Goal: Task Accomplishment & Management: Manage account settings

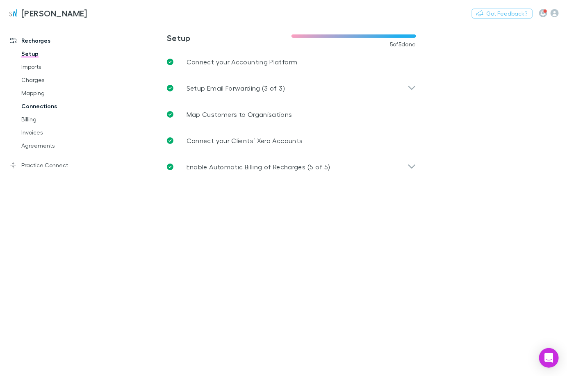
click at [41, 107] on link "Connections" at bounding box center [60, 106] width 95 height 13
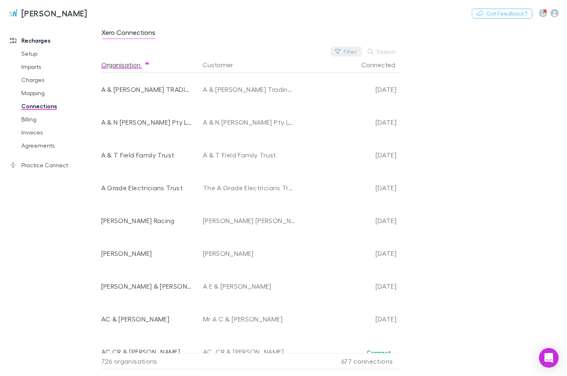
click at [351, 50] on button "Filter" at bounding box center [346, 52] width 31 height 10
click at [225, 119] on li "No" at bounding box center [291, 117] width 143 height 13
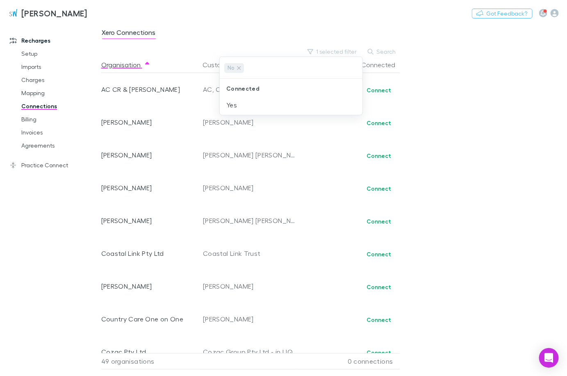
click at [461, 77] on div at bounding box center [283, 188] width 567 height 376
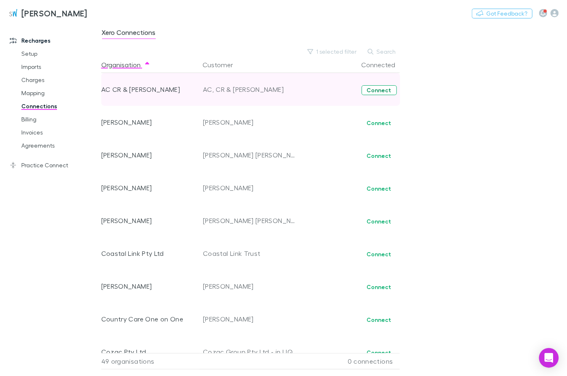
click at [380, 90] on button "Connect" at bounding box center [378, 90] width 35 height 10
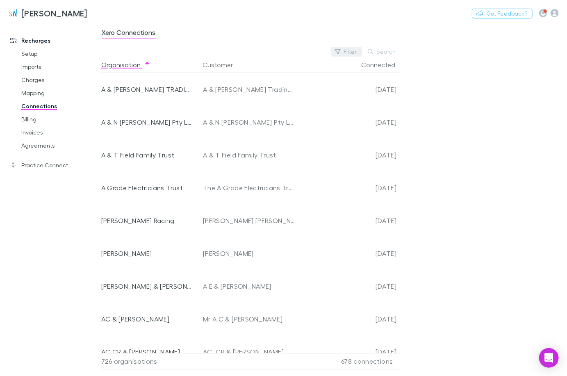
click at [353, 49] on button "Filter" at bounding box center [346, 52] width 31 height 10
click at [274, 118] on li "No" at bounding box center [291, 117] width 143 height 13
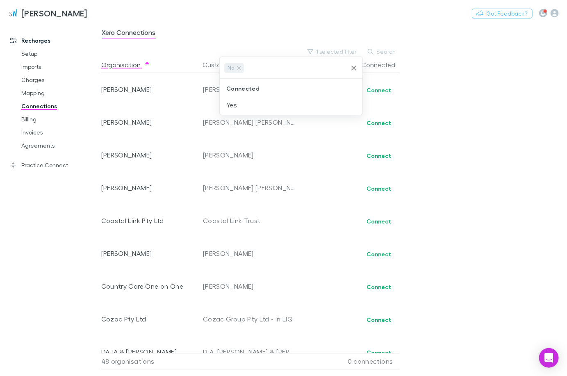
click at [474, 156] on div at bounding box center [283, 188] width 567 height 376
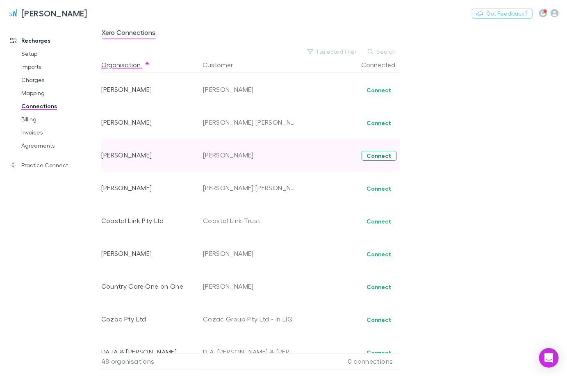
click at [380, 156] on button "Connect" at bounding box center [378, 156] width 35 height 10
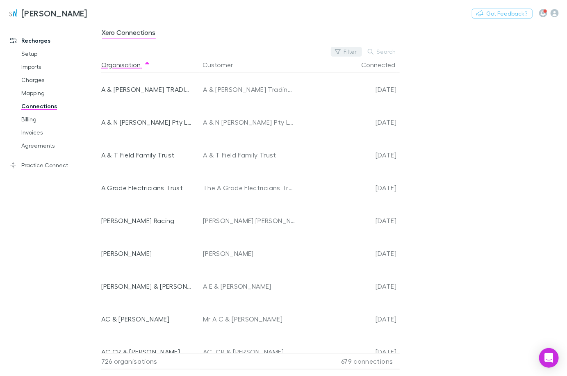
click at [343, 50] on button "Filter" at bounding box center [346, 52] width 31 height 10
click at [232, 120] on li "No" at bounding box center [291, 117] width 143 height 13
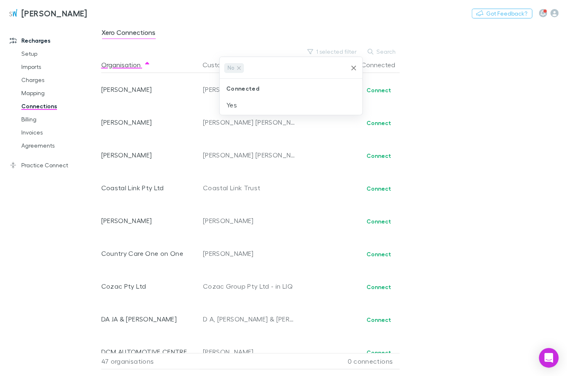
click at [438, 155] on div at bounding box center [283, 188] width 567 height 376
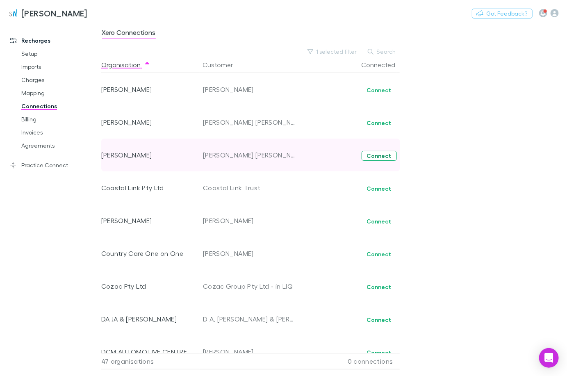
click at [386, 158] on button "Connect" at bounding box center [378, 156] width 35 height 10
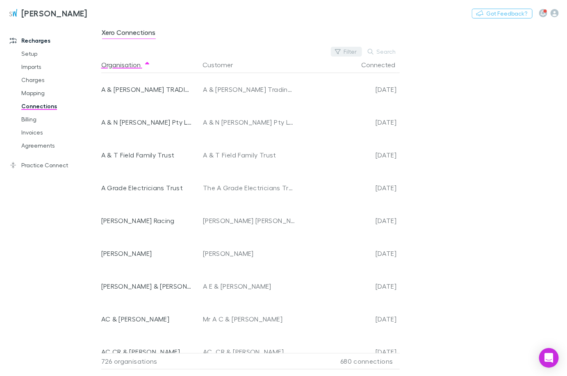
click at [350, 51] on button "Filter" at bounding box center [346, 52] width 31 height 10
click at [235, 119] on li "No" at bounding box center [291, 117] width 143 height 13
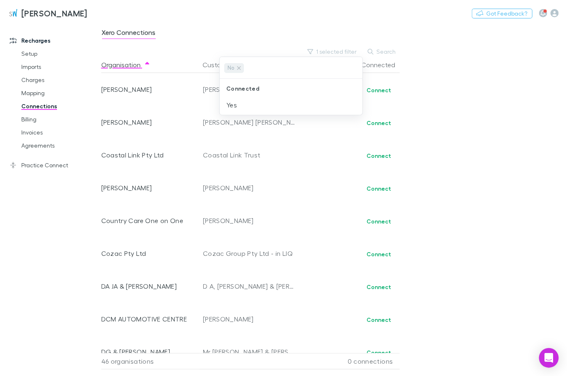
click at [379, 154] on div at bounding box center [283, 188] width 567 height 376
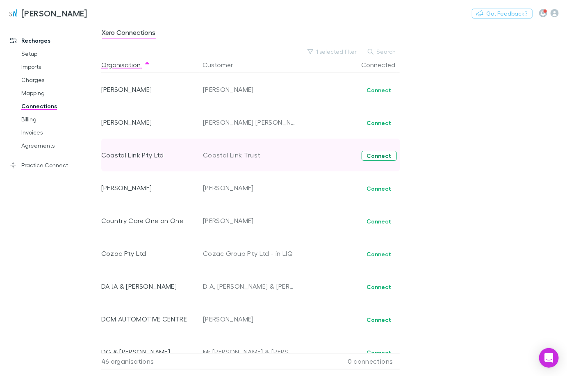
click at [377, 155] on button "Connect" at bounding box center [378, 156] width 35 height 10
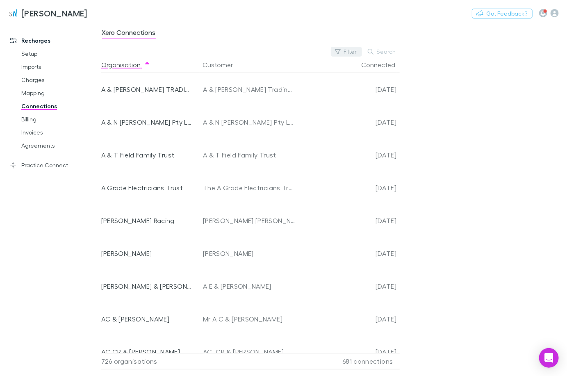
click at [352, 51] on button "Filter" at bounding box center [346, 52] width 31 height 10
click at [289, 120] on li "No" at bounding box center [291, 117] width 143 height 13
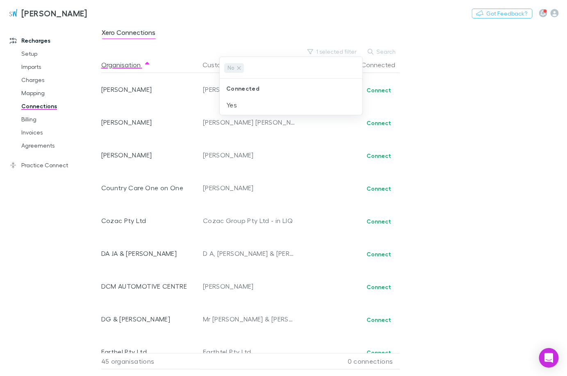
click at [382, 186] on div at bounding box center [283, 188] width 567 height 376
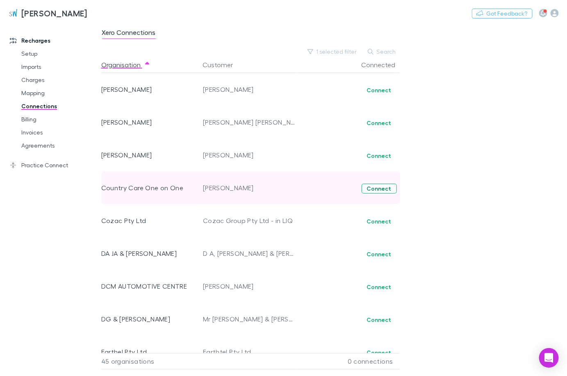
click at [380, 187] on button "Connect" at bounding box center [378, 189] width 35 height 10
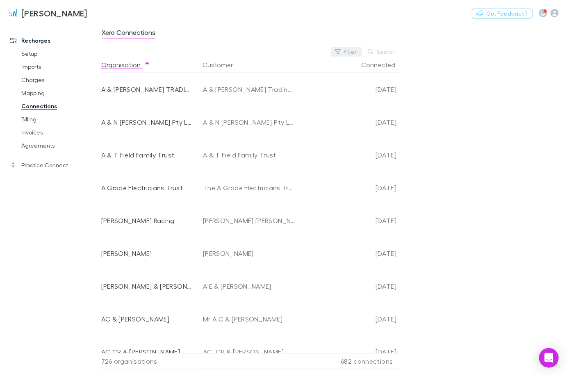
click at [352, 50] on button "Filter" at bounding box center [346, 52] width 31 height 10
click at [234, 116] on li "No" at bounding box center [291, 117] width 143 height 13
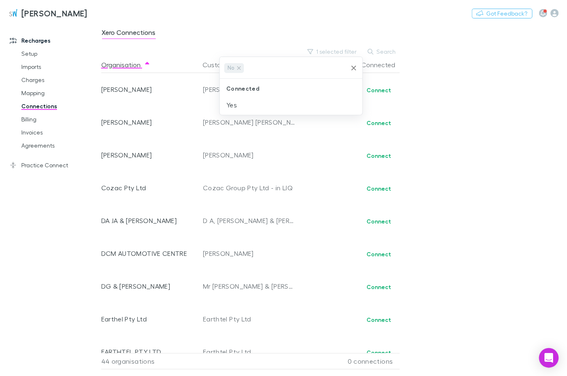
click at [211, 25] on div at bounding box center [283, 188] width 567 height 376
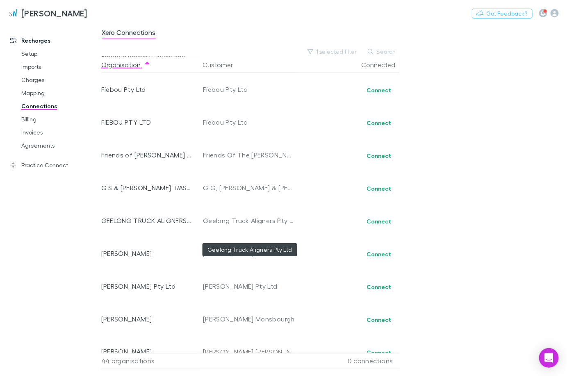
scroll to position [273, 0]
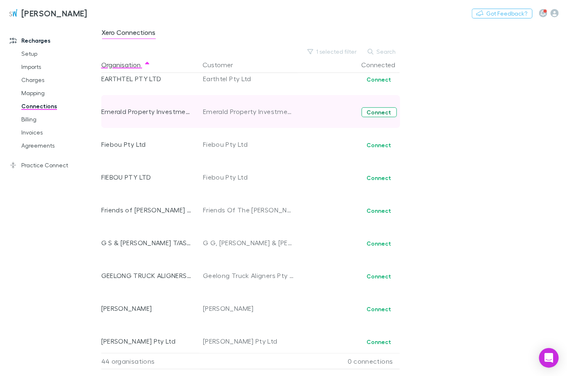
click at [382, 111] on button "Connect" at bounding box center [378, 112] width 35 height 10
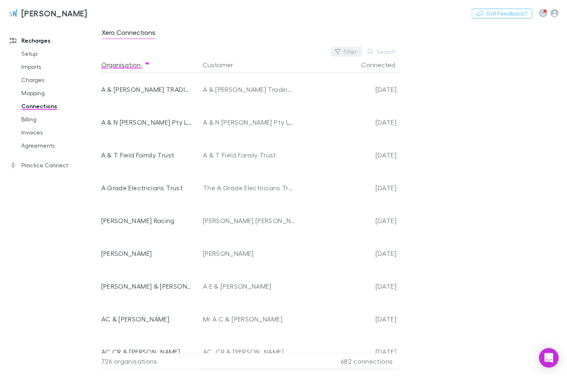
click at [348, 48] on button "Filter" at bounding box center [346, 52] width 31 height 10
click at [234, 119] on li "No" at bounding box center [291, 117] width 143 height 13
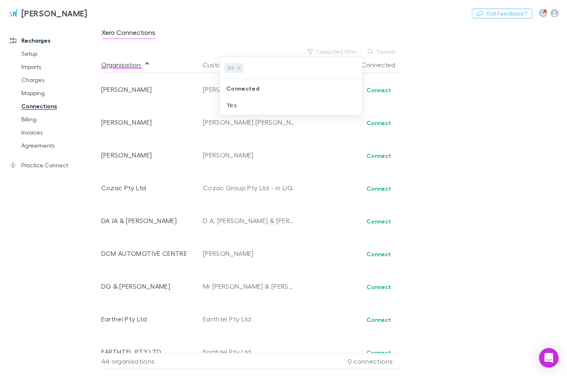
click at [469, 161] on div at bounding box center [283, 188] width 567 height 376
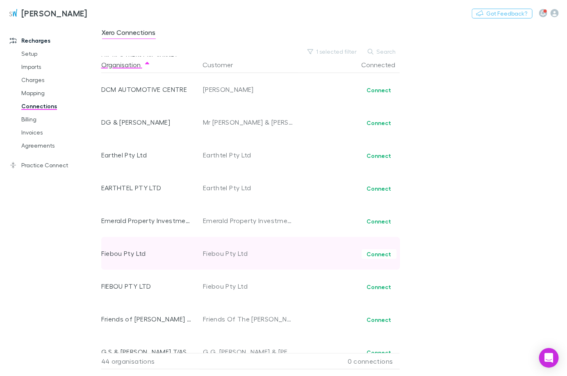
scroll to position [218, 0]
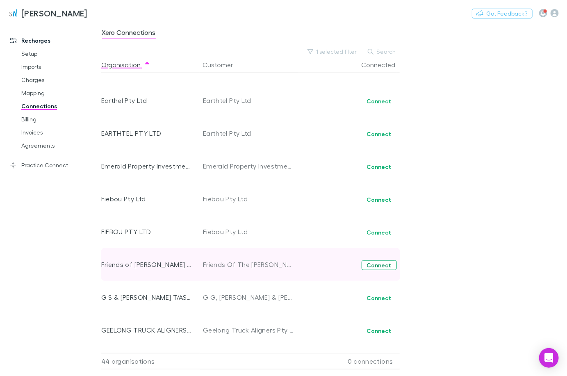
click at [376, 268] on button "Connect" at bounding box center [378, 265] width 35 height 10
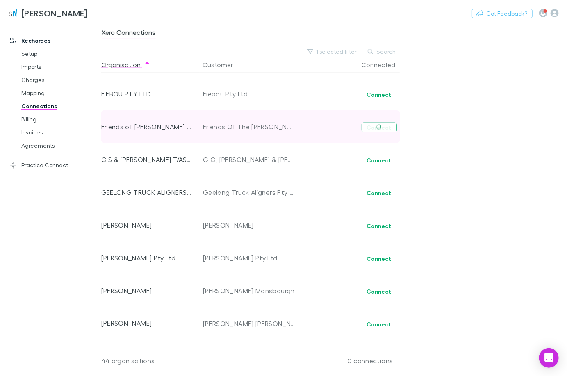
scroll to position [382, 0]
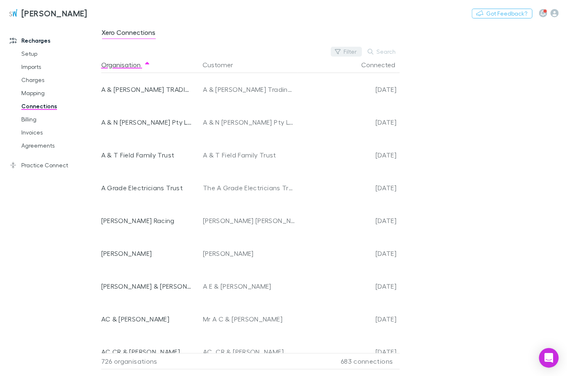
click at [347, 52] on button "Filter" at bounding box center [346, 52] width 31 height 10
click at [246, 116] on li "No" at bounding box center [291, 117] width 143 height 13
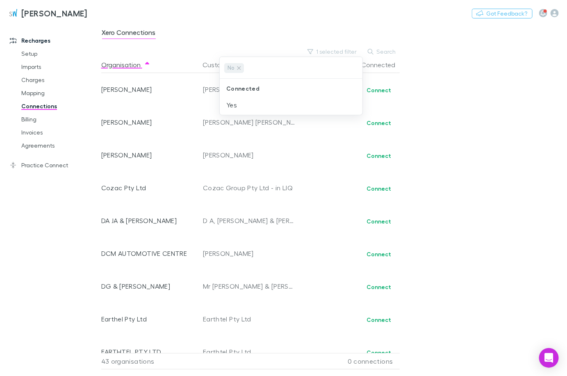
click at [475, 93] on div at bounding box center [283, 188] width 567 height 376
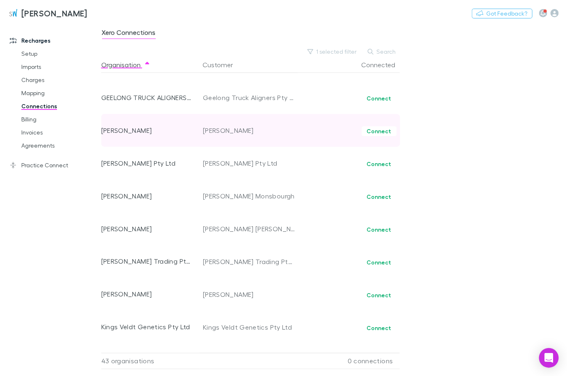
scroll to position [382, 0]
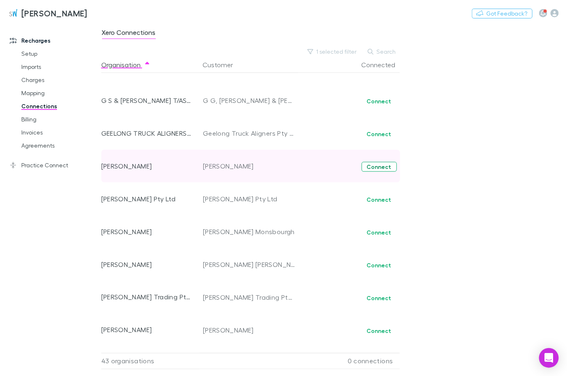
click at [383, 165] on button "Connect" at bounding box center [378, 167] width 35 height 10
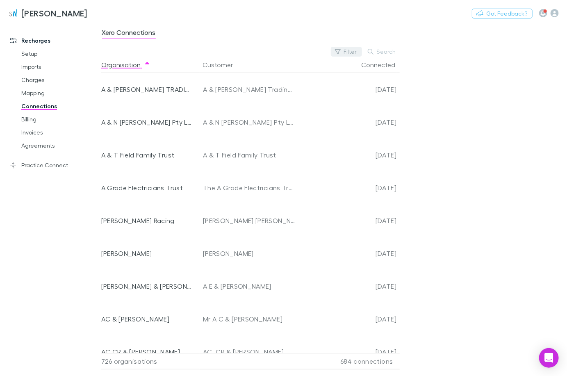
click at [349, 53] on button "Filter" at bounding box center [346, 52] width 31 height 10
click at [286, 111] on li "No" at bounding box center [291, 117] width 143 height 13
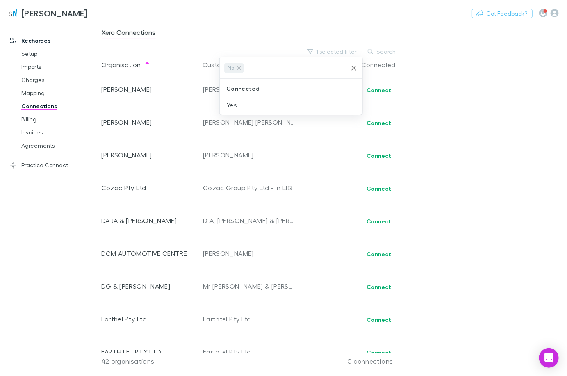
click at [538, 225] on div at bounding box center [283, 188] width 567 height 376
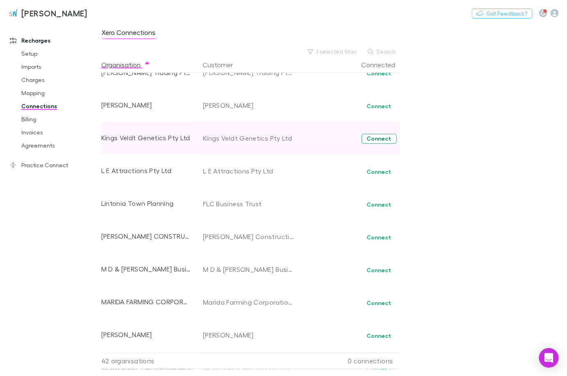
scroll to position [551, 0]
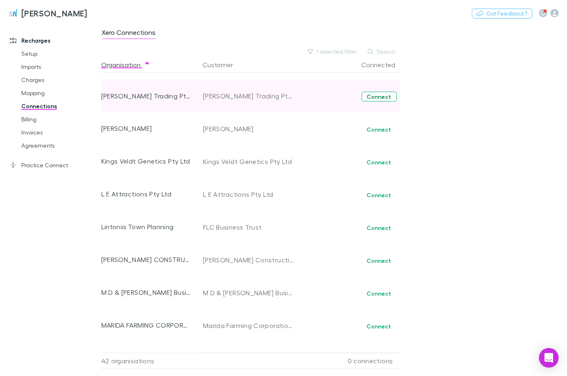
click at [387, 98] on button "Connect" at bounding box center [378, 97] width 35 height 10
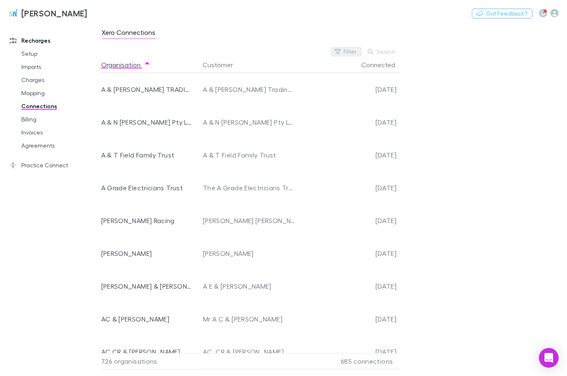
click at [348, 48] on button "Filter" at bounding box center [346, 52] width 31 height 10
click at [236, 119] on li "No" at bounding box center [291, 117] width 143 height 13
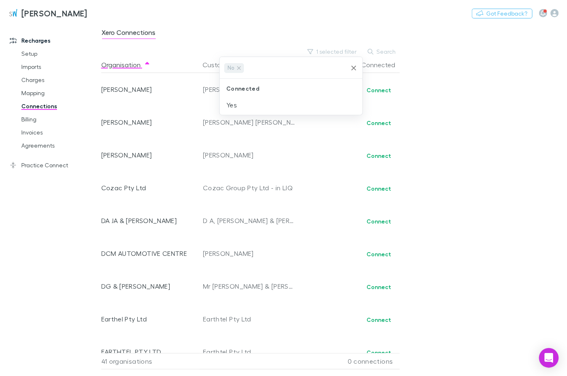
click at [511, 115] on div at bounding box center [283, 188] width 567 height 376
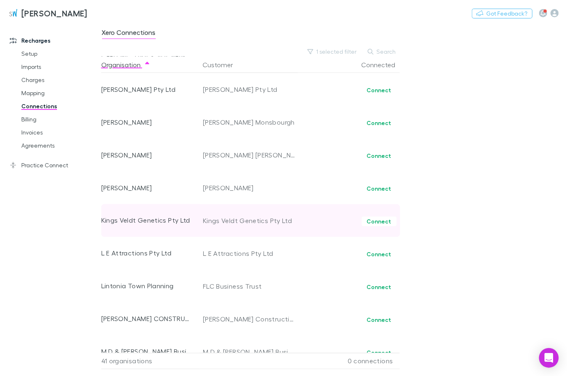
scroll to position [492, 0]
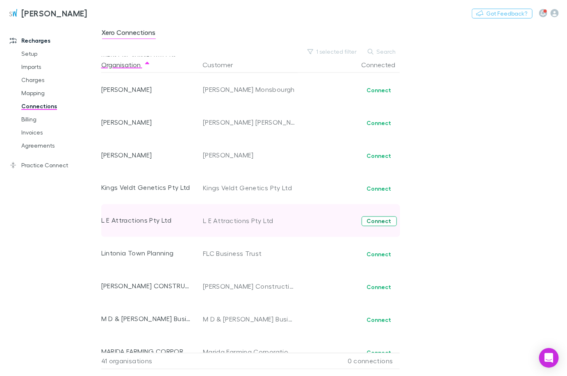
click at [375, 219] on button "Connect" at bounding box center [378, 221] width 35 height 10
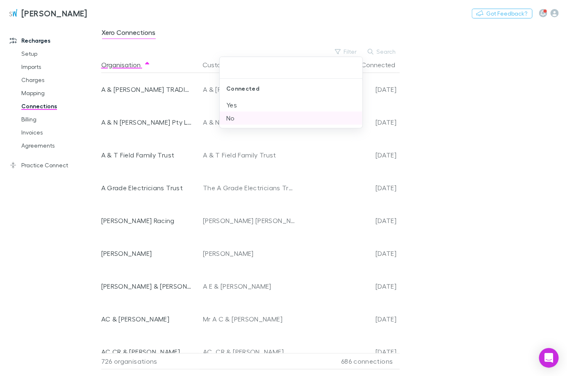
click at [236, 117] on li "No" at bounding box center [291, 117] width 143 height 13
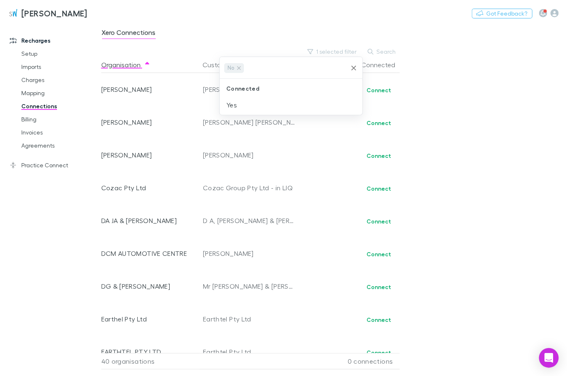
click at [505, 169] on div at bounding box center [283, 188] width 567 height 376
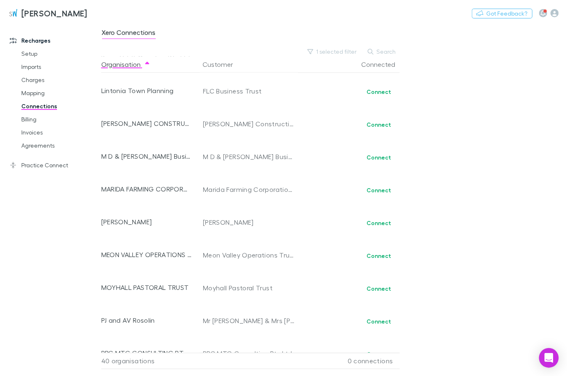
scroll to position [656, 0]
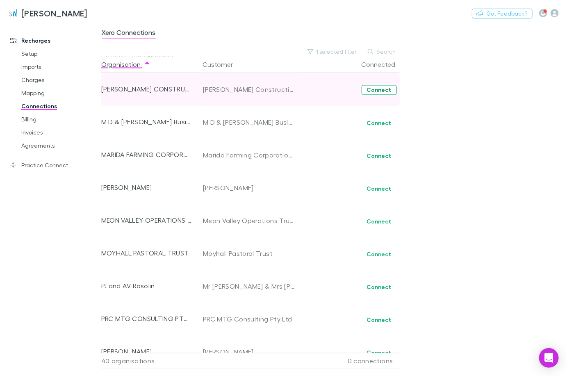
click at [379, 88] on button "Connect" at bounding box center [378, 90] width 35 height 10
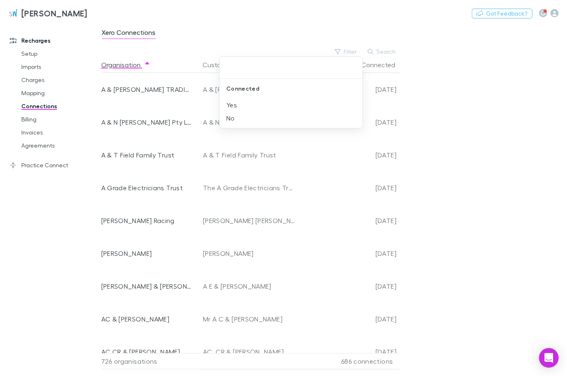
click at [229, 116] on li "No" at bounding box center [291, 117] width 143 height 13
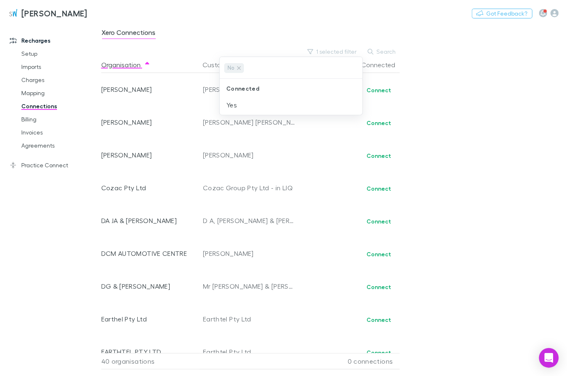
click at [438, 124] on div at bounding box center [283, 188] width 567 height 376
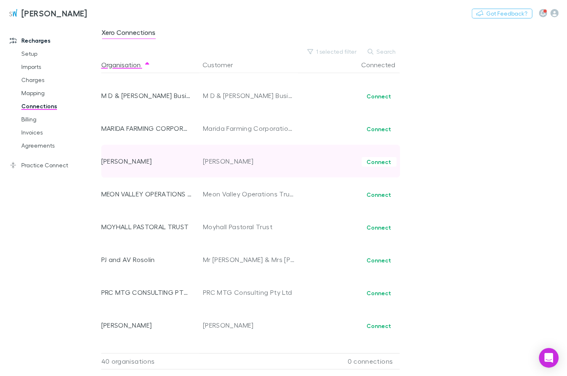
scroll to position [656, 0]
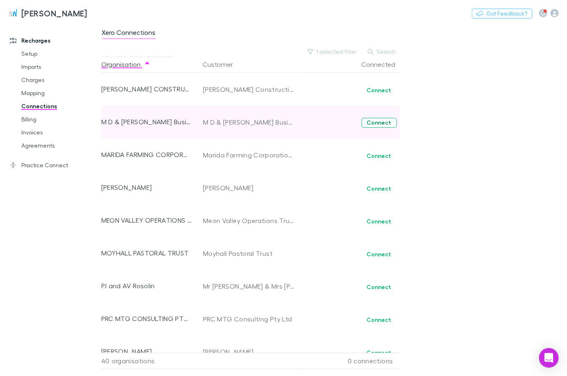
click at [390, 121] on button "Connect" at bounding box center [378, 123] width 35 height 10
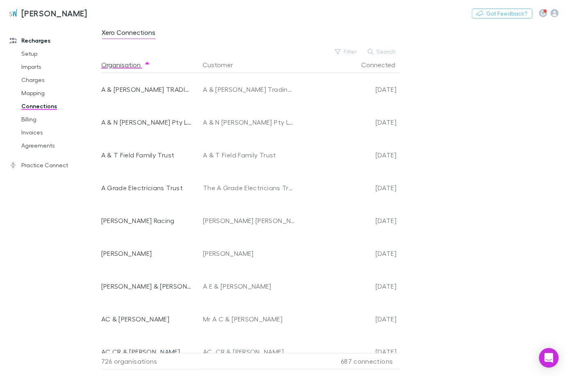
click at [386, 52] on button "Search" at bounding box center [381, 52] width 37 height 10
click at [0, 0] on input "text" at bounding box center [0, 0] width 0 height 0
click at [351, 48] on input "text" at bounding box center [367, 51] width 41 height 11
click at [316, 51] on div "Filter Search" at bounding box center [251, 52] width 301 height 10
click at [351, 51] on button "Filter" at bounding box center [346, 52] width 31 height 10
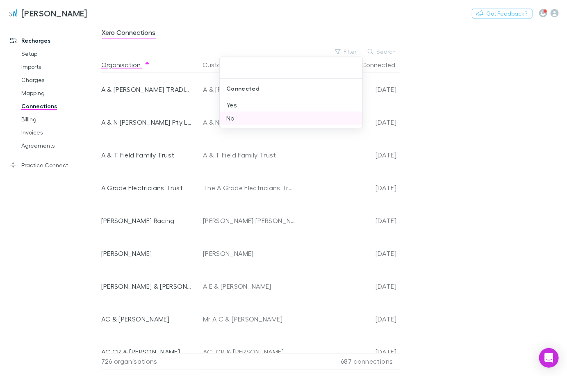
click at [232, 121] on li "No" at bounding box center [291, 117] width 143 height 13
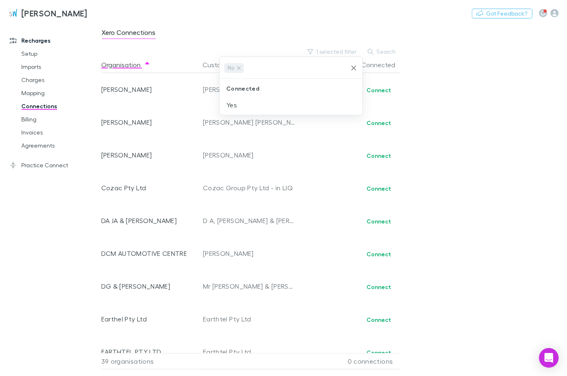
click at [209, 33] on div at bounding box center [283, 188] width 567 height 376
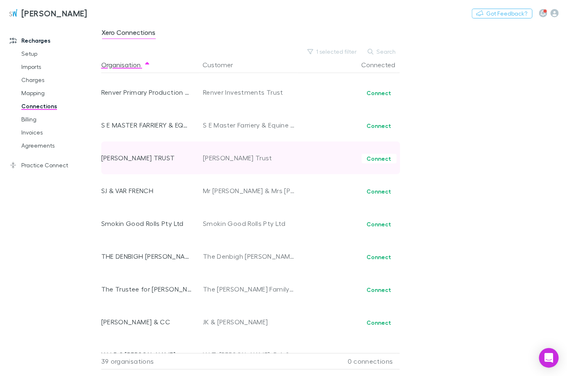
scroll to position [889, 0]
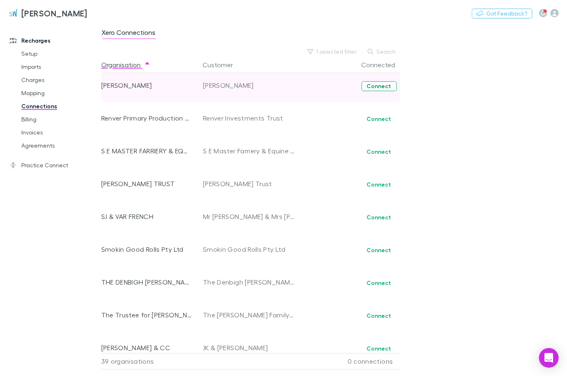
click at [383, 86] on button "Connect" at bounding box center [378, 86] width 35 height 10
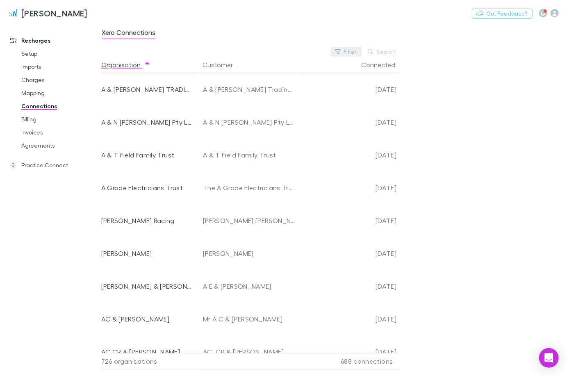
click at [354, 54] on button "Filter" at bounding box center [346, 52] width 31 height 10
click at [233, 119] on li "No" at bounding box center [291, 117] width 143 height 13
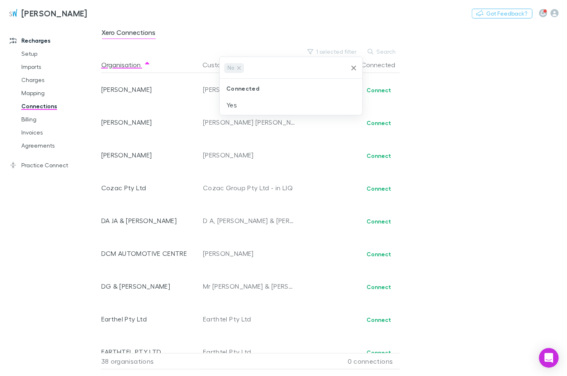
click at [468, 152] on div at bounding box center [283, 188] width 567 height 376
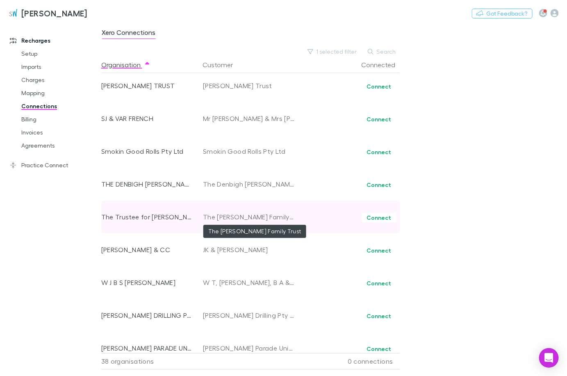
scroll to position [966, 0]
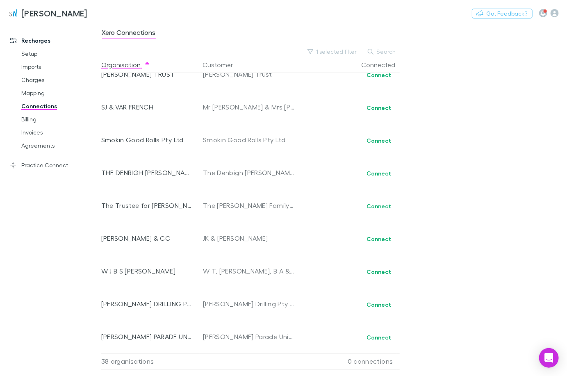
click at [434, 102] on div "Xero Connections 1 selected filter Search Organisation Customer Connected Andre…" at bounding box center [333, 199] width 465 height 353
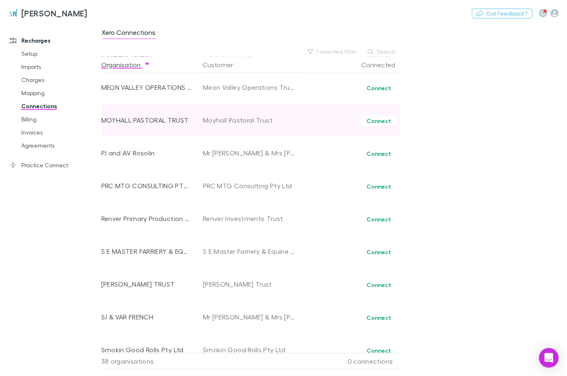
scroll to position [747, 0]
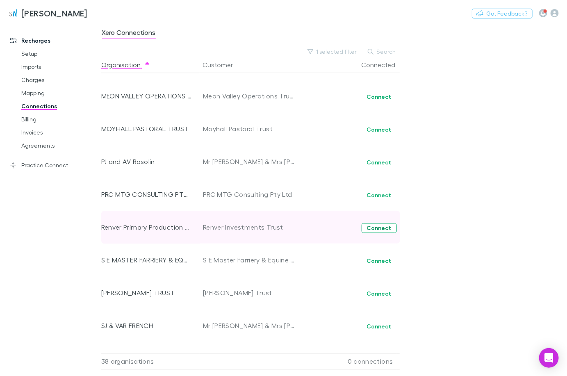
click at [388, 227] on button "Connect" at bounding box center [378, 228] width 35 height 10
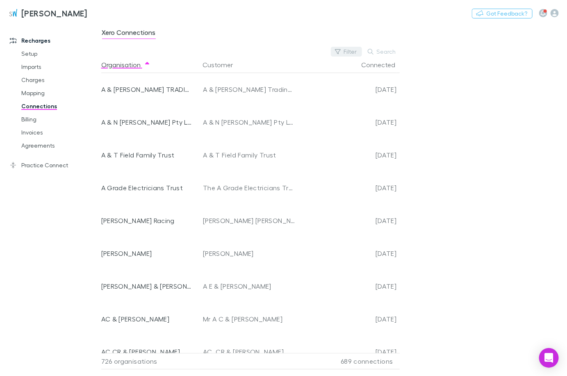
click at [350, 52] on button "Filter" at bounding box center [346, 52] width 31 height 10
click at [245, 116] on li "No" at bounding box center [291, 117] width 143 height 13
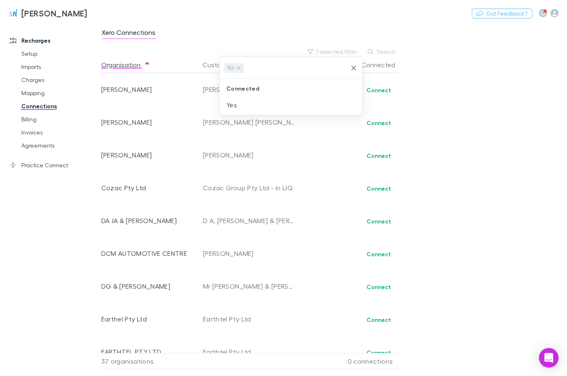
click at [497, 210] on div at bounding box center [283, 188] width 567 height 376
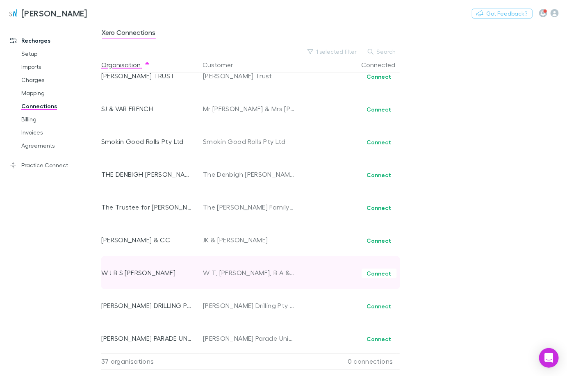
scroll to position [933, 0]
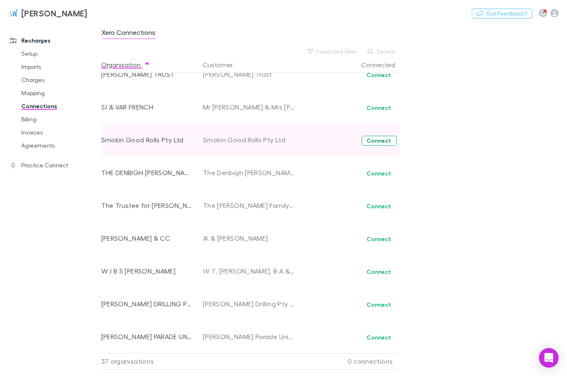
click at [375, 138] on button "Connect" at bounding box center [378, 141] width 35 height 10
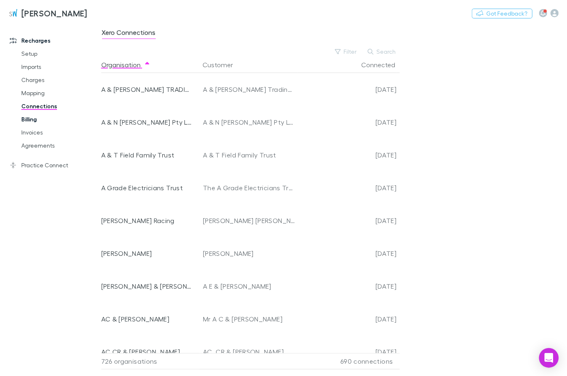
click at [34, 119] on link "Billing" at bounding box center [60, 119] width 95 height 13
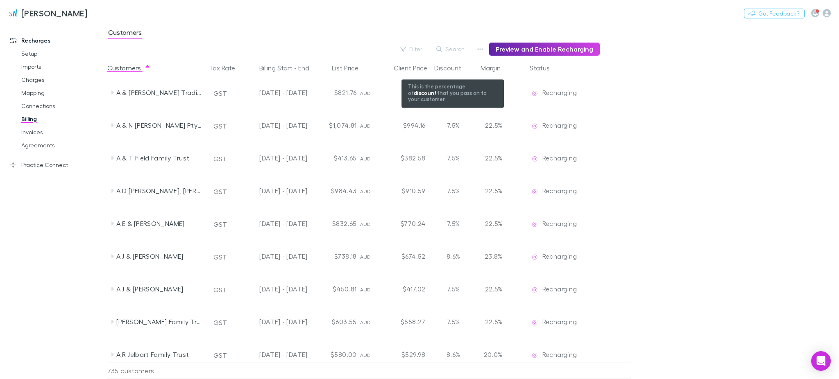
click at [466, 70] on icon "button" at bounding box center [468, 68] width 4 height 7
click at [566, 125] on main "Customers Filter Search Preview and Enable Recharging Customers Tax Rate Billin…" at bounding box center [473, 201] width 732 height 356
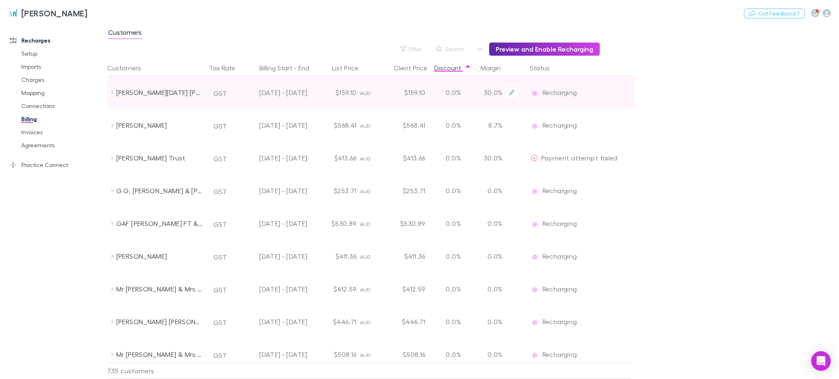
click at [134, 91] on div "Tilley Lucia Jane Fair" at bounding box center [159, 92] width 87 height 33
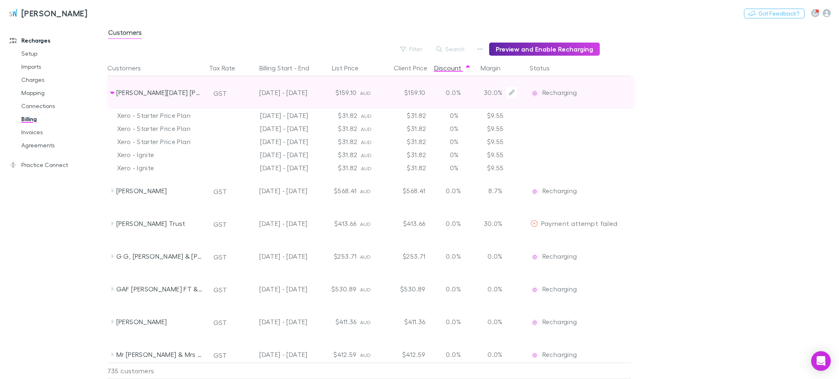
click at [134, 91] on div "Tilley Lucia Jane Fair" at bounding box center [159, 92] width 87 height 33
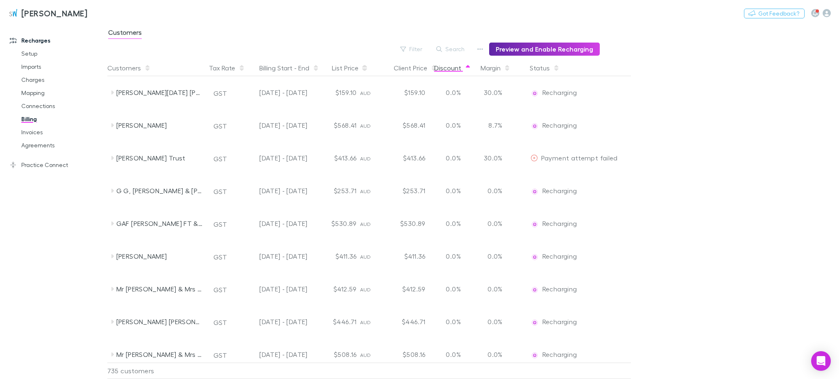
click at [150, 93] on div "Tilley Lucia Jane Fair" at bounding box center [159, 92] width 87 height 33
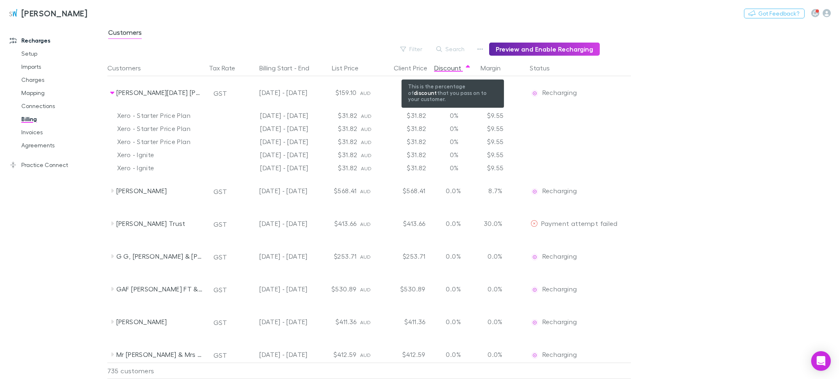
click at [467, 65] on icon "button" at bounding box center [468, 68] width 4 height 7
click at [566, 157] on main "Customers Filter Search Preview and Enable Recharging Customers Tax Rate Billin…" at bounding box center [473, 201] width 732 height 356
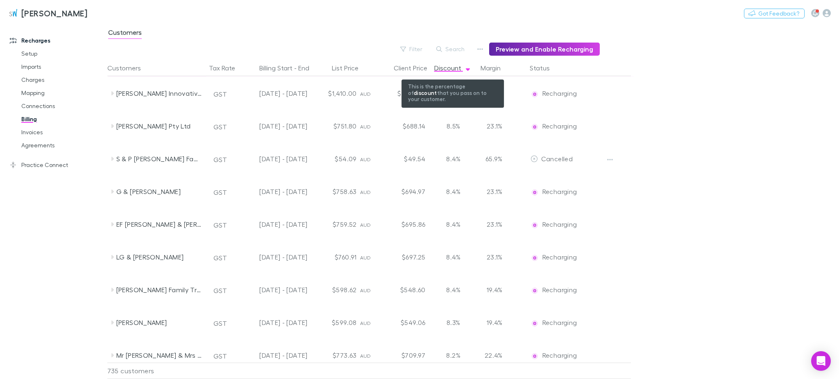
scroll to position [2062, 0]
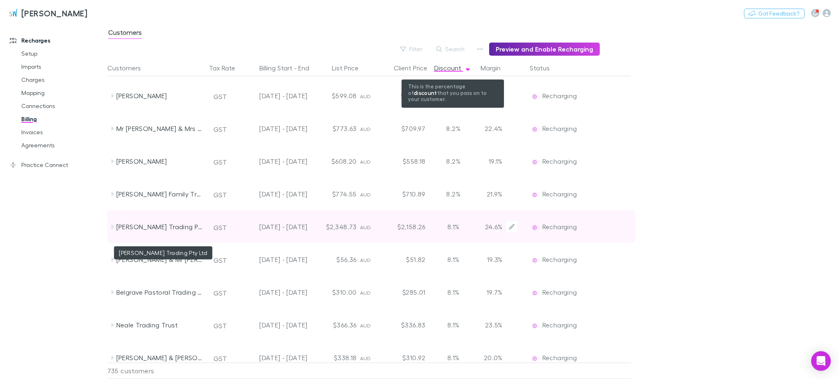
click at [120, 226] on div "JP Cornelissen Trading Pty Ltd" at bounding box center [159, 227] width 87 height 33
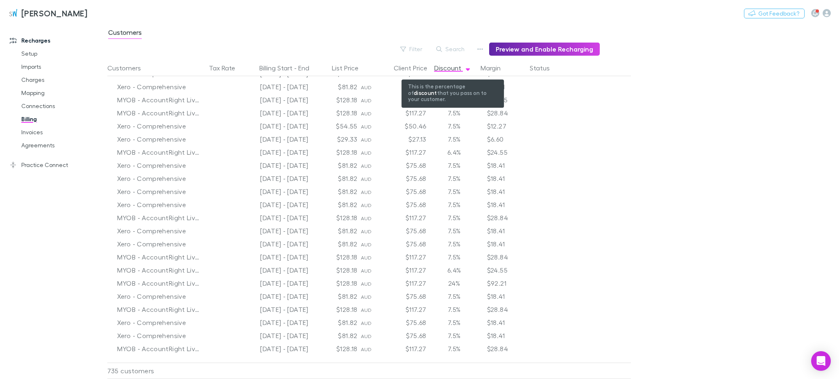
scroll to position [2116, 0]
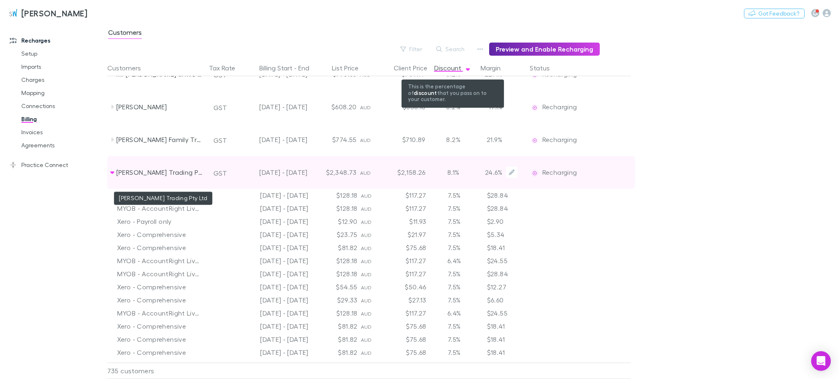
click at [134, 170] on div "JP Cornelissen Trading Pty Ltd" at bounding box center [159, 172] width 87 height 33
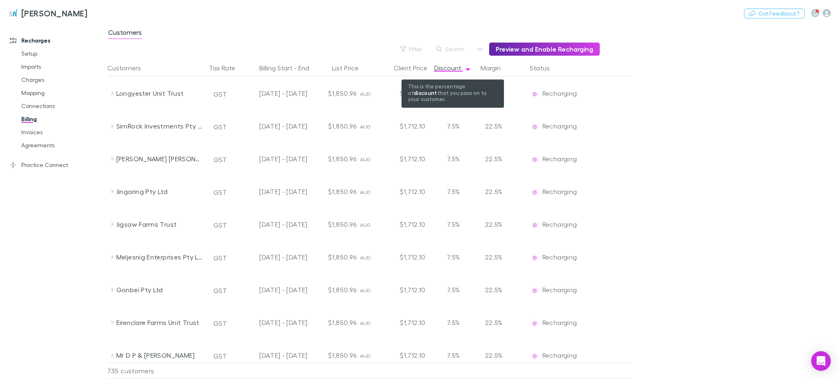
scroll to position [12825, 0]
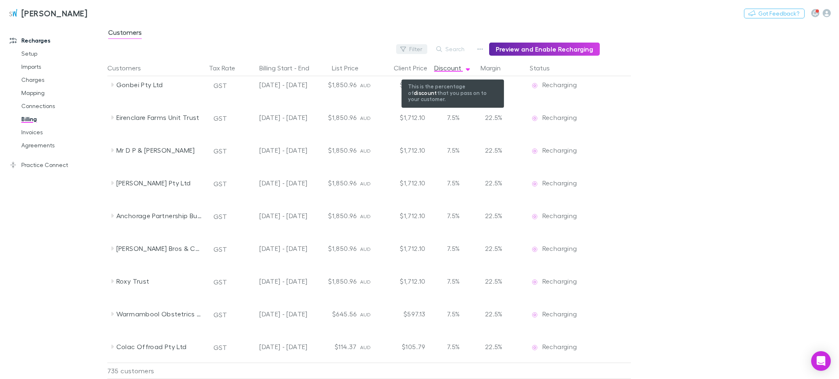
click at [422, 50] on button "Filter" at bounding box center [411, 49] width 31 height 10
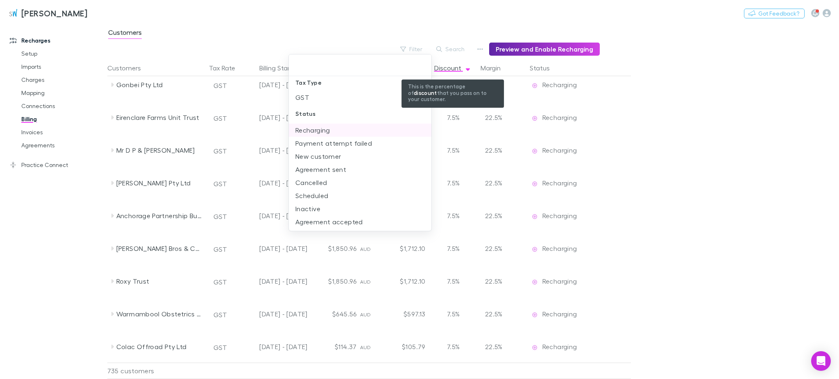
scroll to position [0, 0]
click at [566, 146] on div at bounding box center [419, 189] width 839 height 379
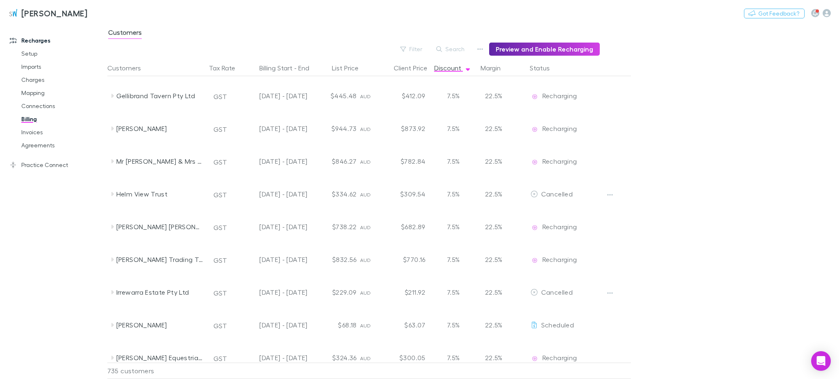
scroll to position [22113, 0]
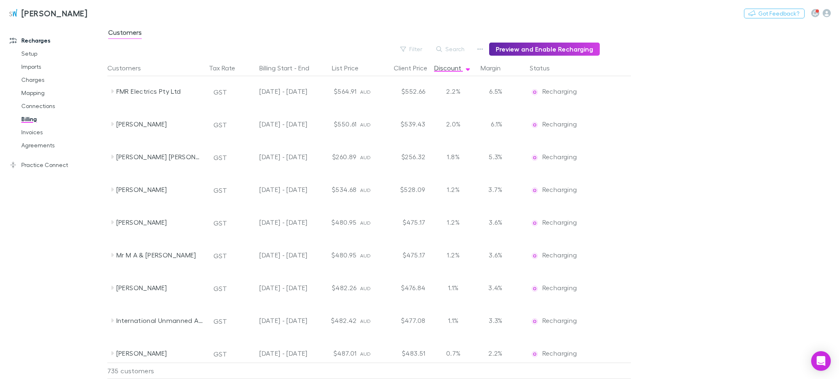
scroll to position [23915, 0]
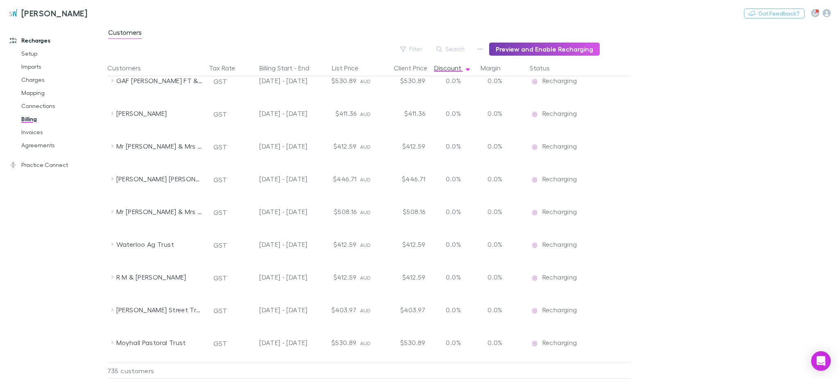
click at [534, 45] on button "Preview and Enable Recharging" at bounding box center [544, 49] width 111 height 13
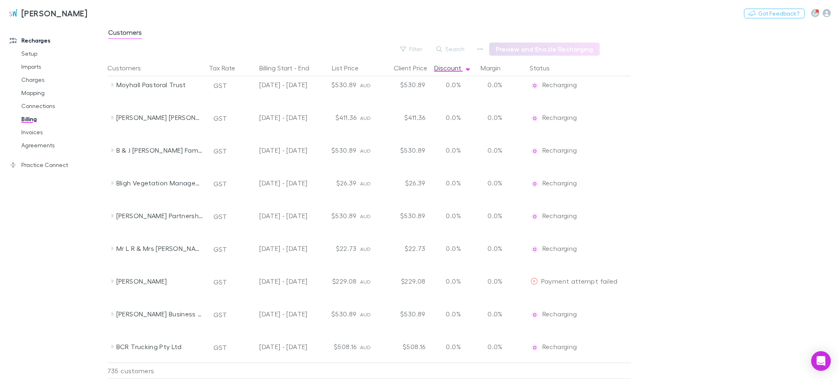
scroll to position [23518, 0]
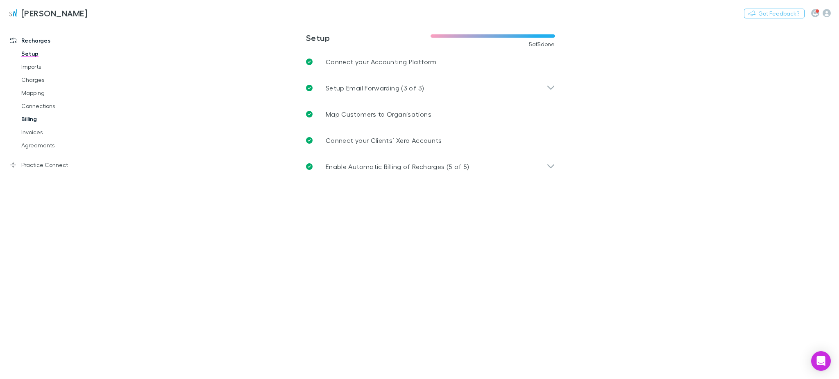
click at [31, 116] on link "Billing" at bounding box center [63, 119] width 101 height 13
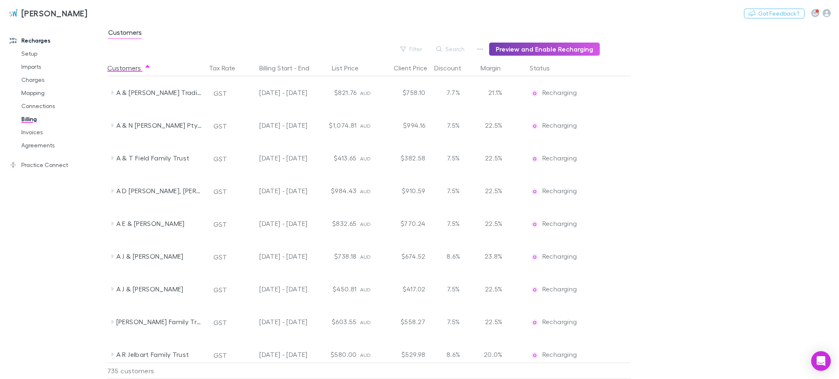
click at [546, 47] on button "Preview and Enable Recharging" at bounding box center [544, 49] width 111 height 13
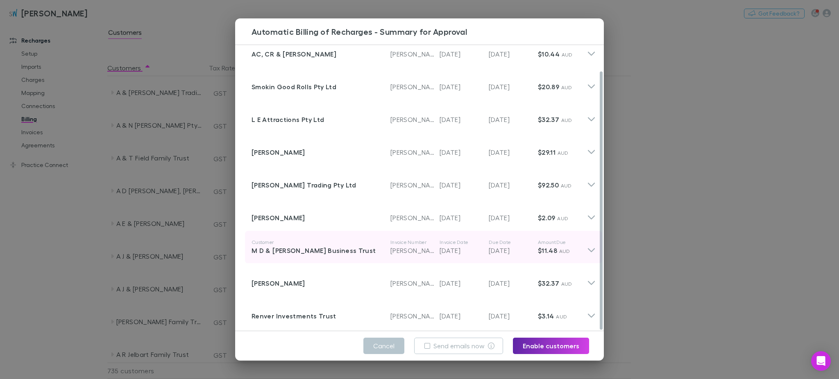
scroll to position [29, 0]
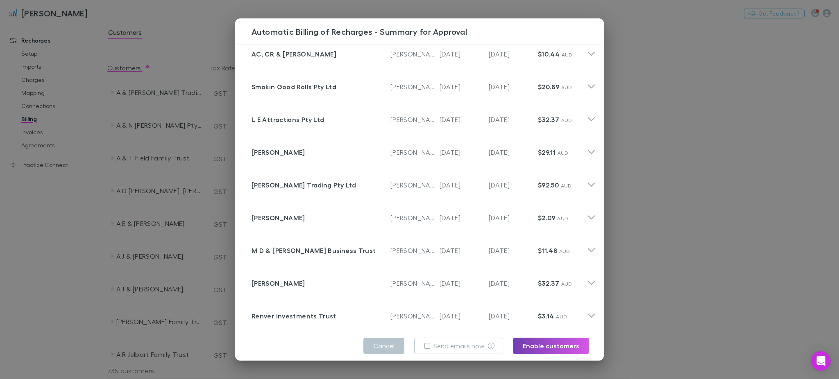
click at [538, 346] on button "Enable customers" at bounding box center [551, 346] width 76 height 16
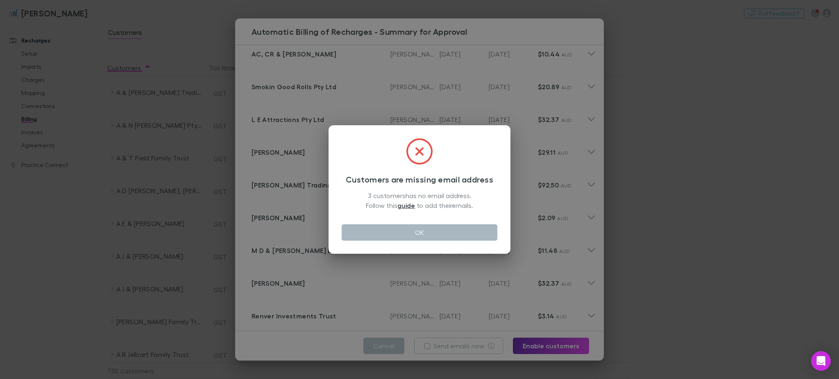
click at [464, 232] on button "OK" at bounding box center [420, 233] width 156 height 16
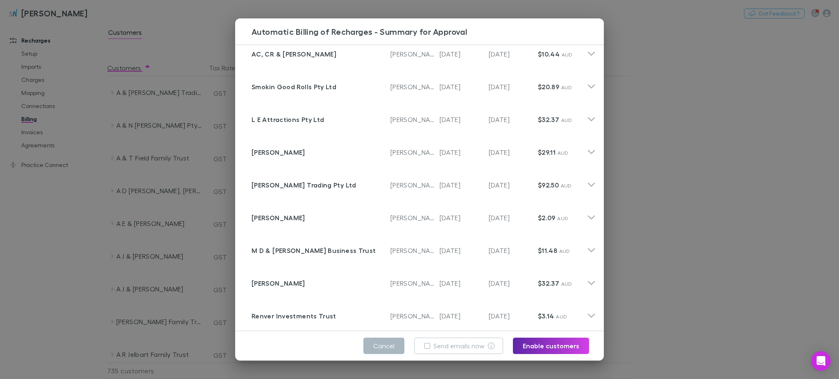
click at [388, 344] on button "Cancel" at bounding box center [383, 346] width 41 height 16
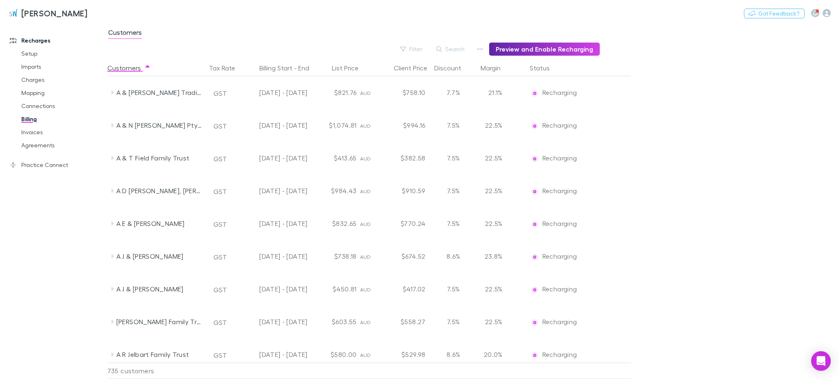
click at [34, 14] on h3 "[PERSON_NAME]" at bounding box center [54, 13] width 66 height 10
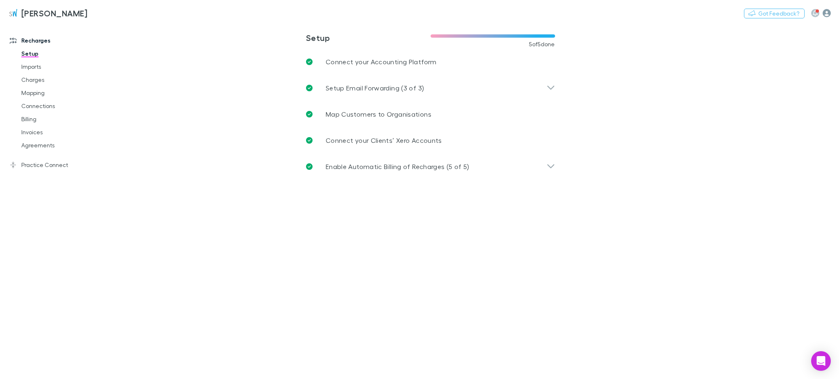
click at [826, 11] on icon "button" at bounding box center [827, 13] width 8 height 8
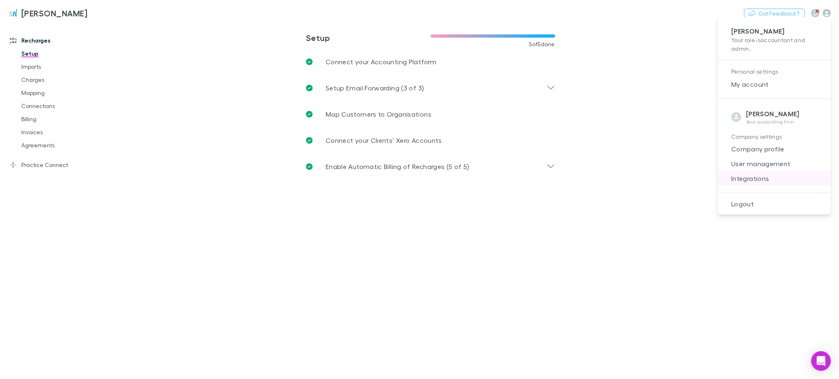
click at [763, 182] on span "Integrations" at bounding box center [775, 179] width 100 height 10
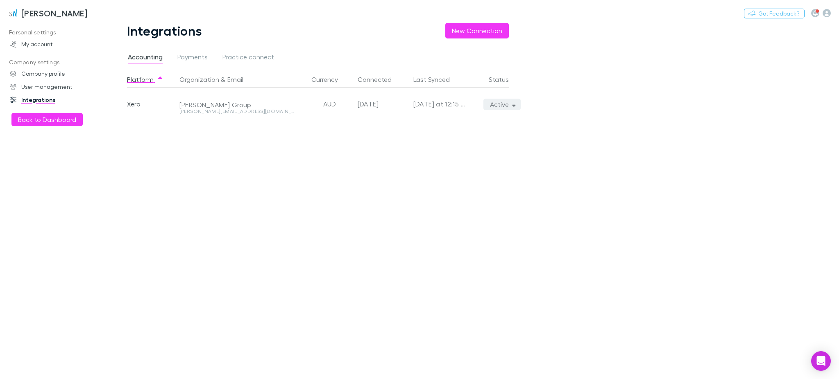
click at [511, 104] on button "Active" at bounding box center [502, 104] width 37 height 11
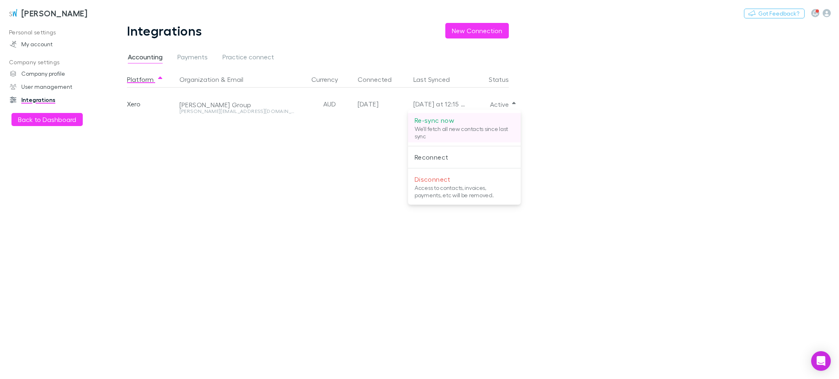
click at [443, 122] on p "Re-sync now" at bounding box center [465, 121] width 100 height 10
click at [34, 15] on div at bounding box center [419, 189] width 839 height 379
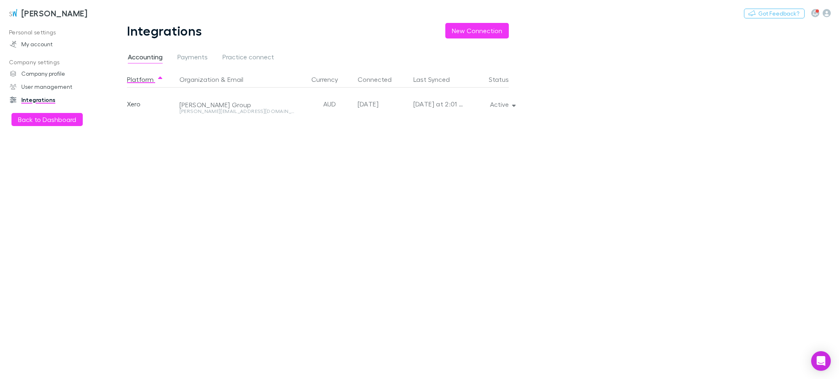
click at [16, 17] on img at bounding box center [13, 13] width 10 height 10
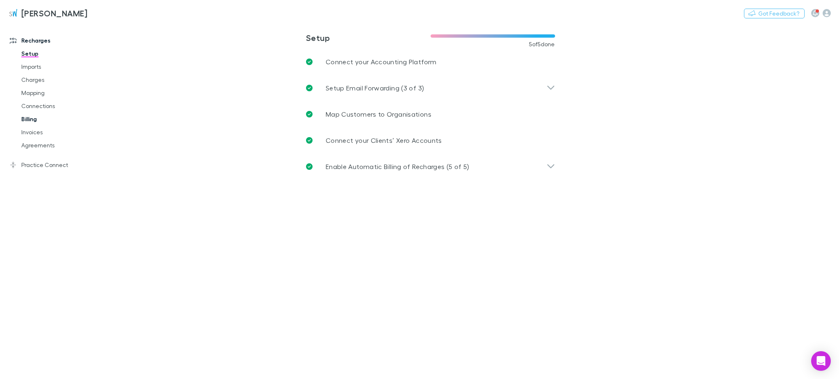
click at [33, 118] on link "Billing" at bounding box center [63, 119] width 101 height 13
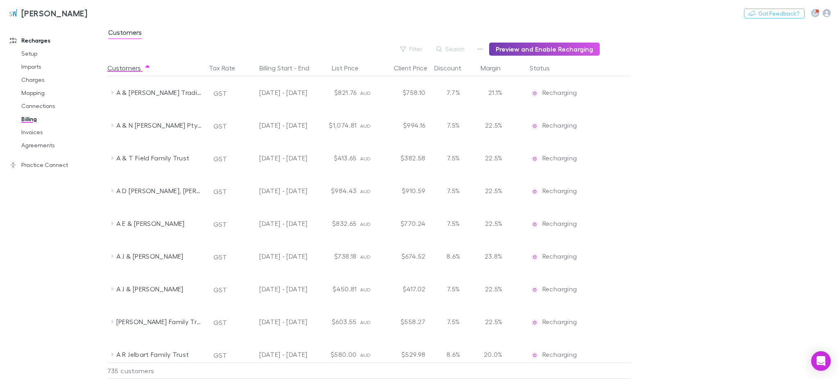
click at [537, 51] on button "Preview and Enable Recharging" at bounding box center [544, 49] width 111 height 13
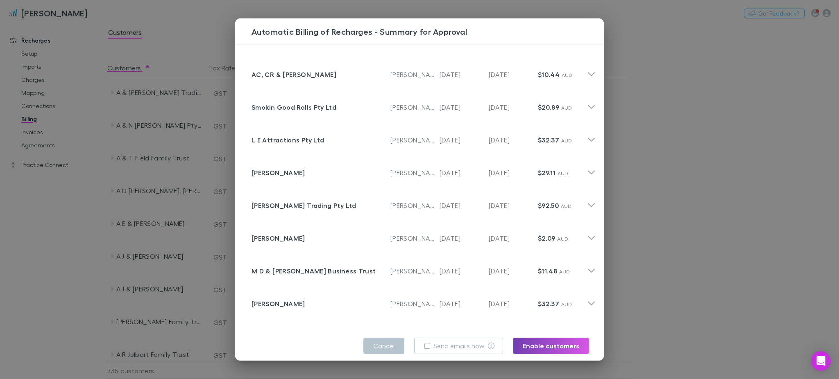
click at [542, 343] on button "Enable customers" at bounding box center [551, 346] width 76 height 16
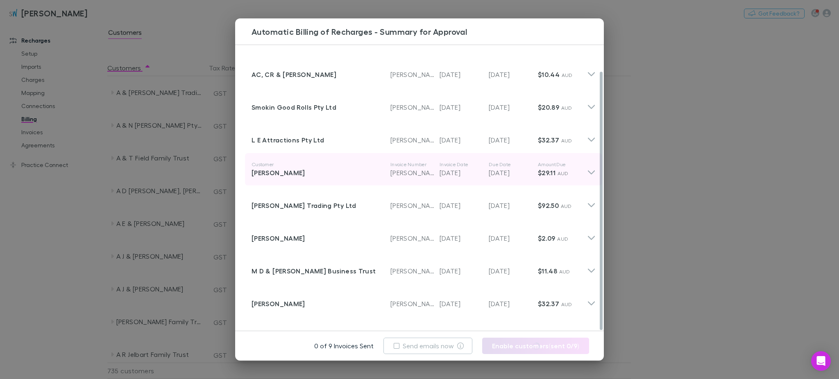
scroll to position [29, 0]
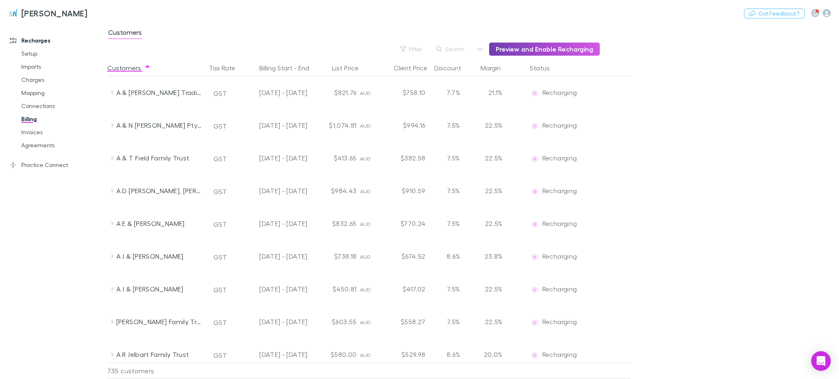
click at [579, 49] on button "Preview and Enable Recharging" at bounding box center [544, 49] width 111 height 13
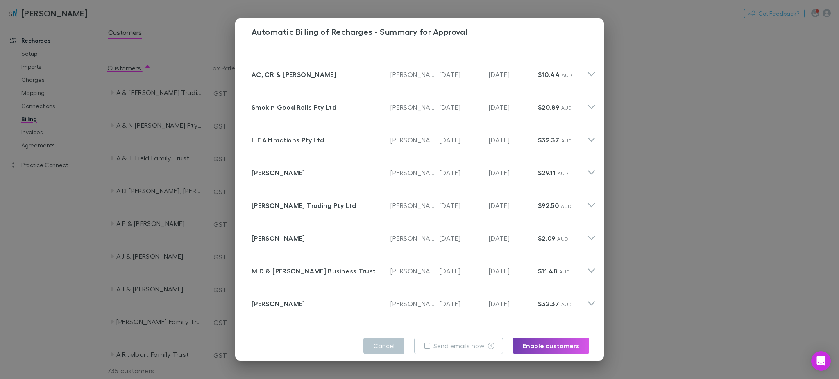
click at [549, 346] on button "Enable customers" at bounding box center [551, 346] width 76 height 16
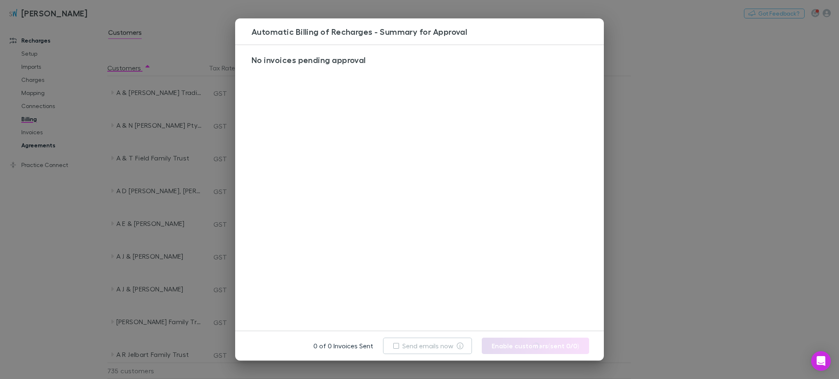
click at [704, 84] on main "Customers Filter Search Preview and Enable Recharging Customers Tax Rate Billin…" at bounding box center [473, 201] width 732 height 356
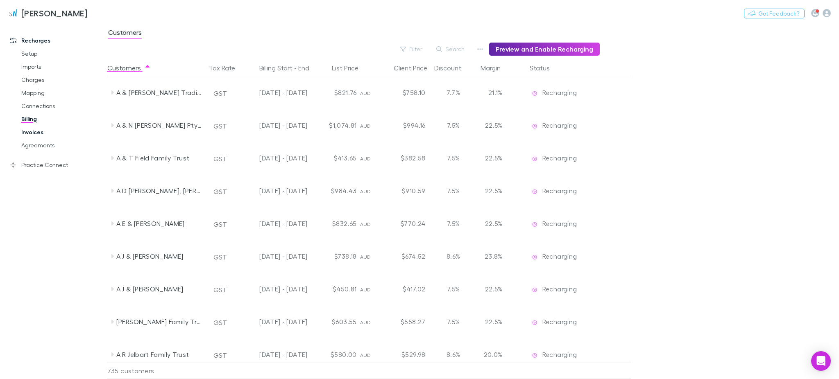
click at [33, 133] on link "Invoices" at bounding box center [63, 132] width 101 height 13
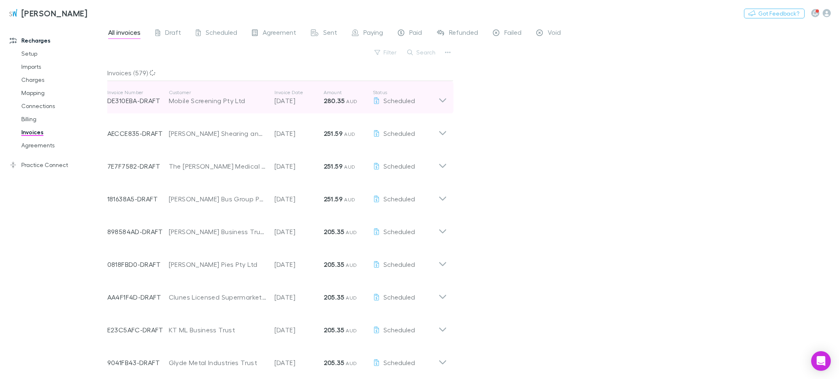
click at [338, 100] on strong "280.35" at bounding box center [334, 101] width 21 height 8
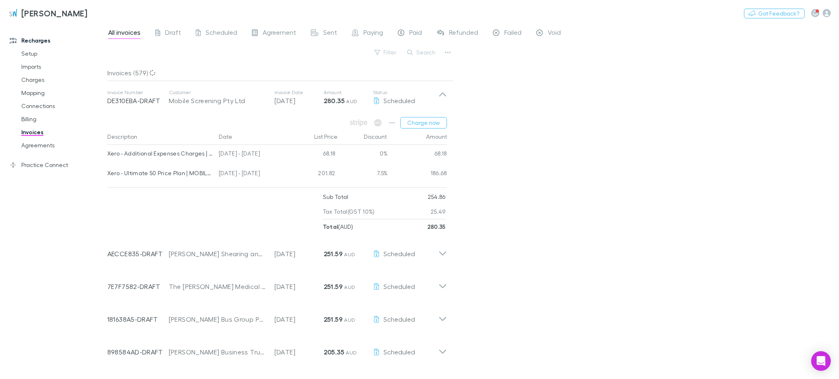
click at [339, 100] on strong "280.35" at bounding box center [334, 101] width 21 height 8
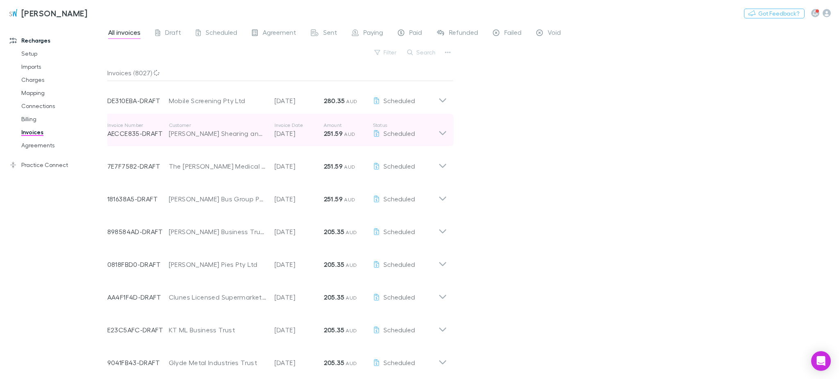
click at [342, 138] on strong "251.59" at bounding box center [333, 133] width 19 height 8
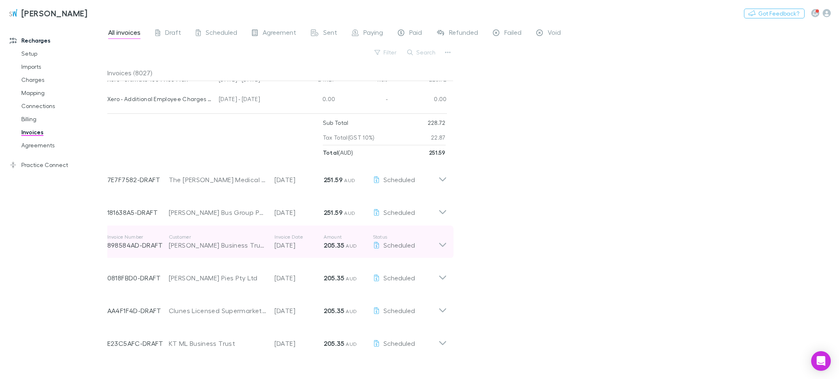
scroll to position [109, 0]
click at [333, 245] on strong "205.35" at bounding box center [334, 243] width 20 height 8
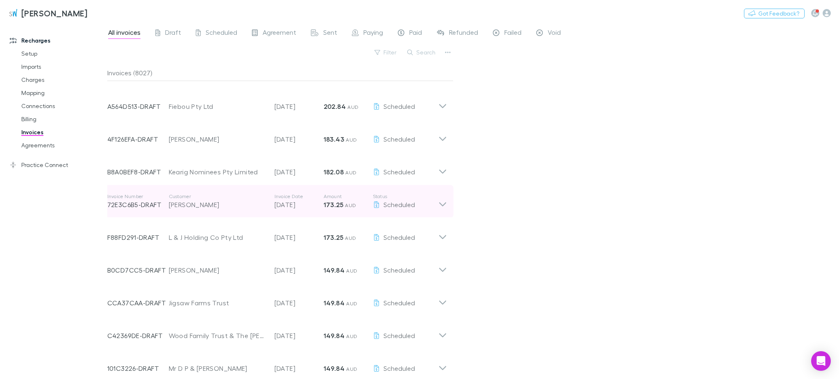
scroll to position [710, 0]
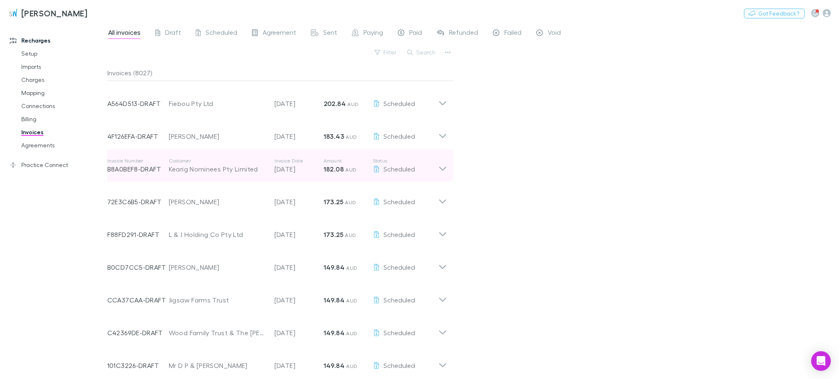
click at [331, 172] on strong "182.08" at bounding box center [334, 169] width 20 height 8
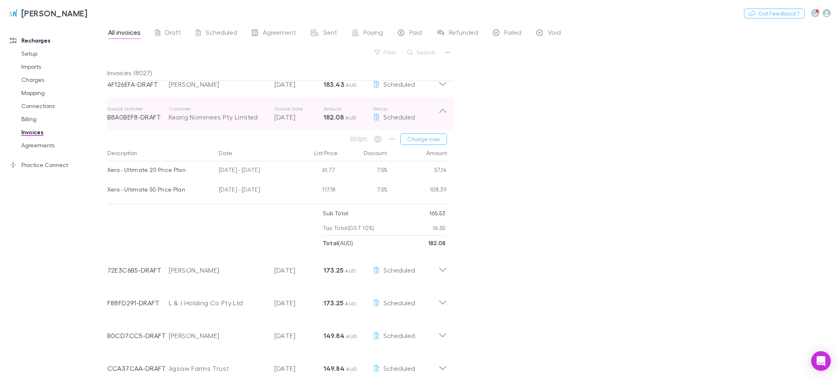
scroll to position [765, 0]
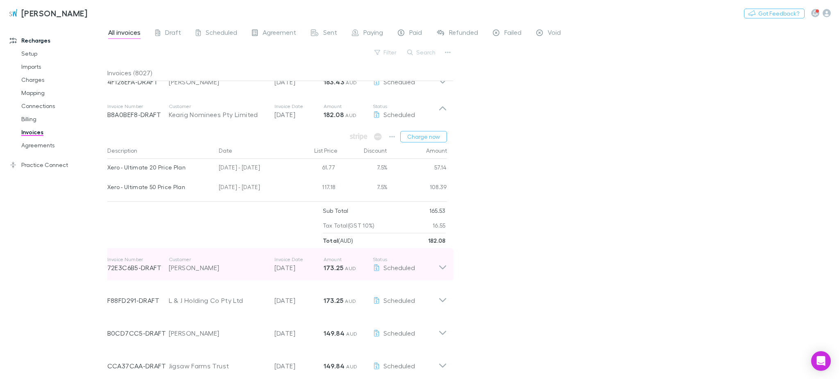
click at [341, 270] on strong "173.25" at bounding box center [334, 268] width 20 height 8
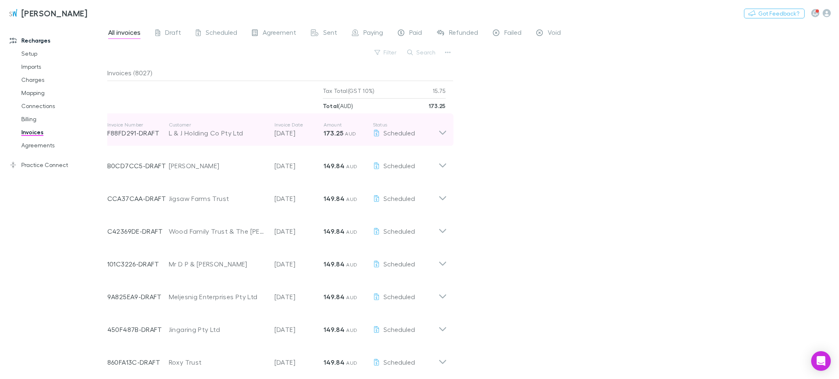
scroll to position [1092, 0]
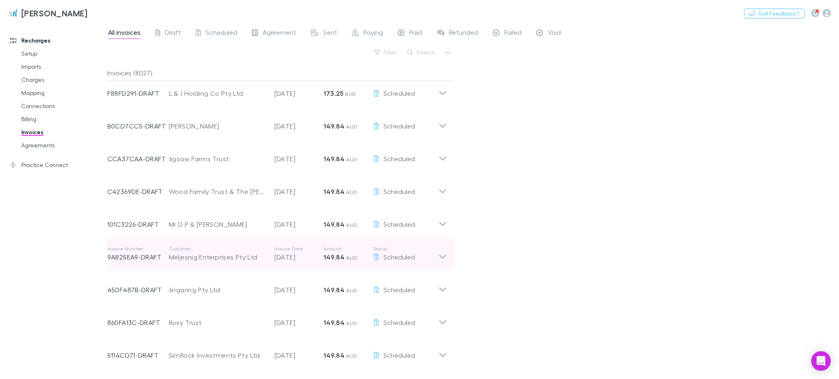
click at [340, 262] on p "149.84 AUD" at bounding box center [348, 257] width 49 height 10
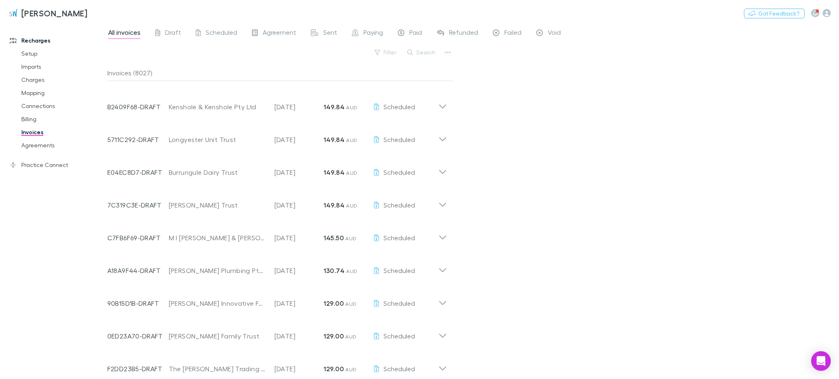
scroll to position [2251, 0]
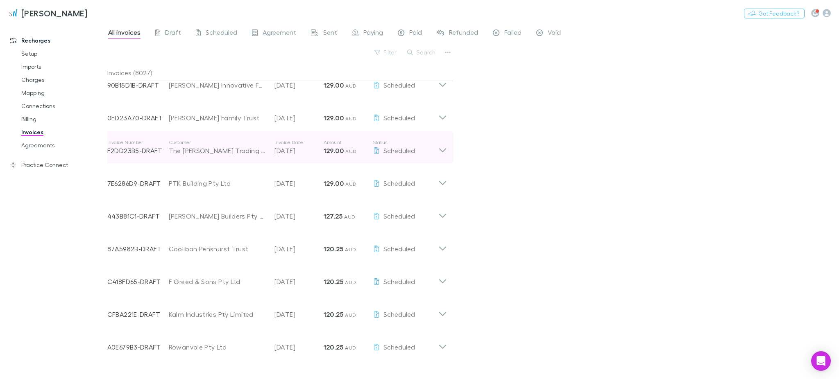
click at [334, 147] on strong "129.00" at bounding box center [334, 151] width 20 height 8
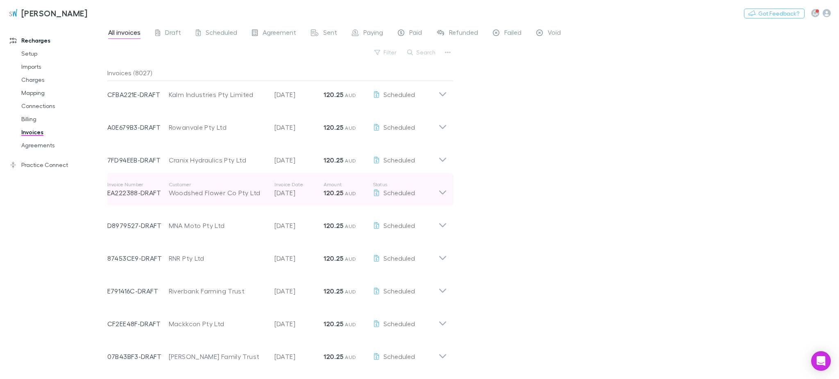
scroll to position [2579, 0]
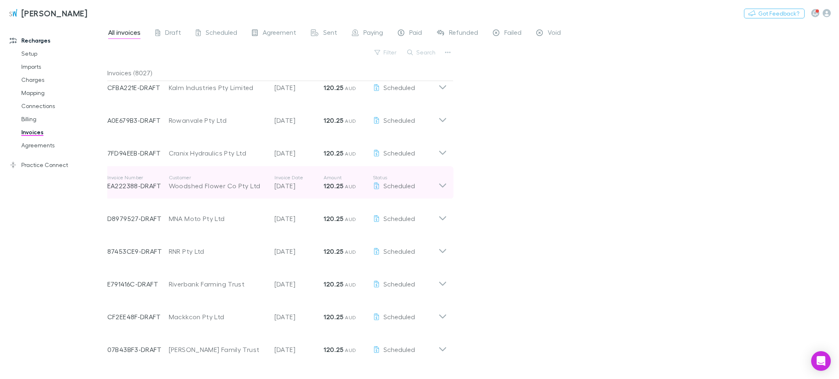
click at [339, 185] on strong "120.25" at bounding box center [334, 186] width 20 height 8
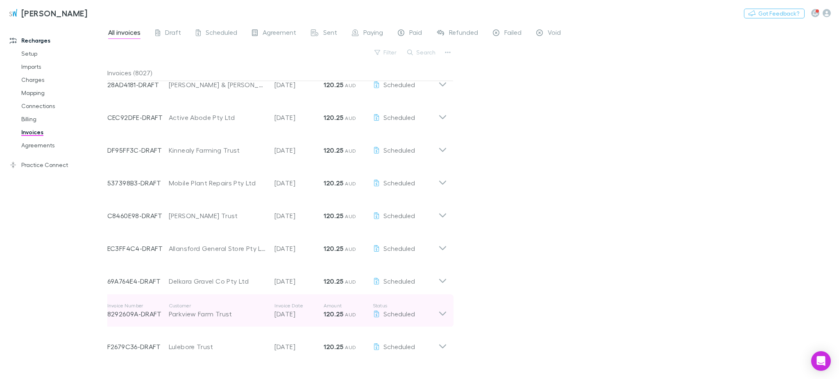
scroll to position [4407, 0]
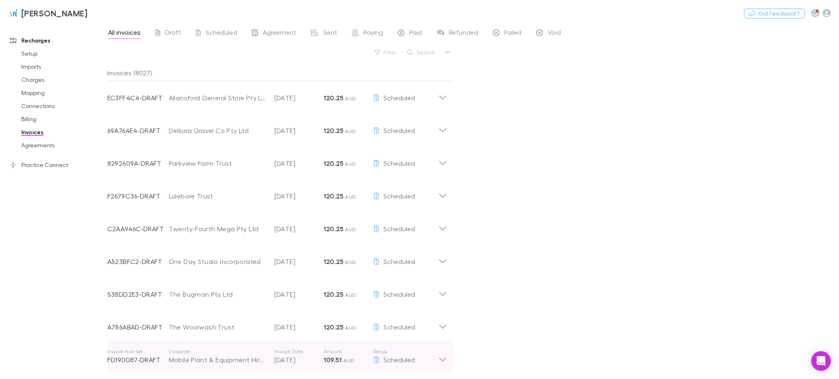
click at [331, 356] on strong "109.51" at bounding box center [333, 360] width 18 height 8
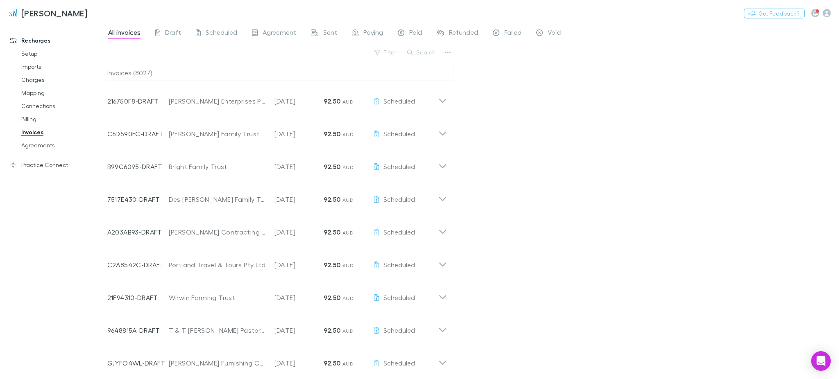
scroll to position [5075, 0]
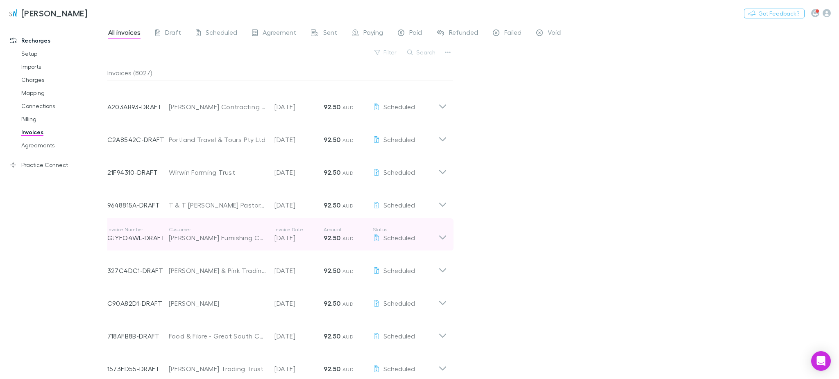
click at [337, 232] on p "Amount" at bounding box center [348, 230] width 49 height 7
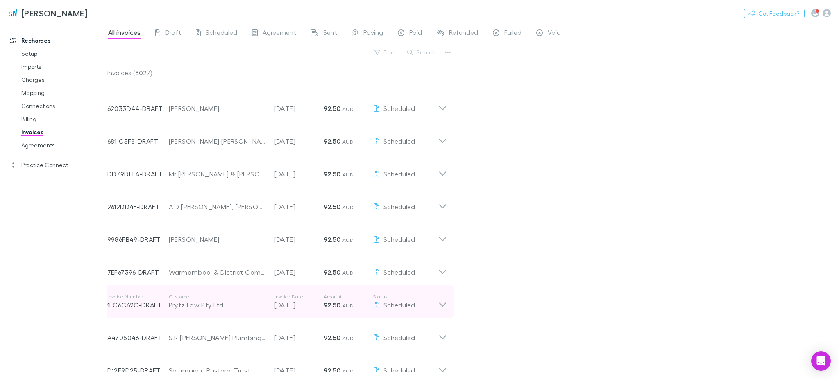
scroll to position [5624, 0]
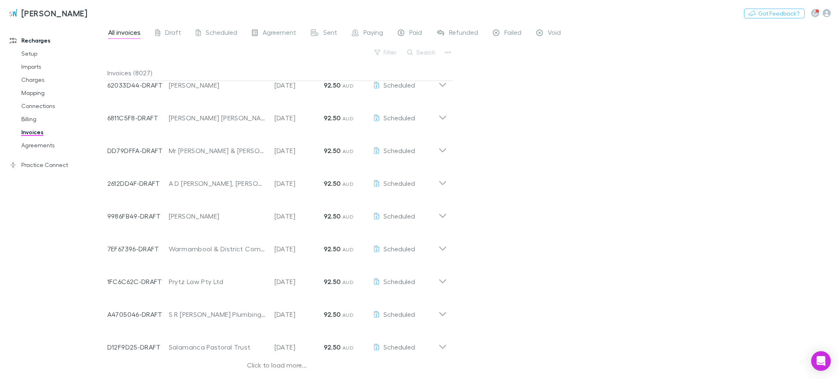
click at [298, 366] on div "Click to load more..." at bounding box center [277, 367] width 340 height 12
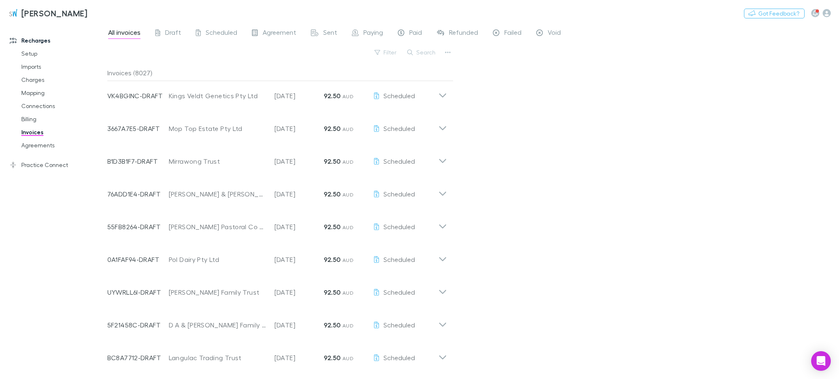
scroll to position [6607, 0]
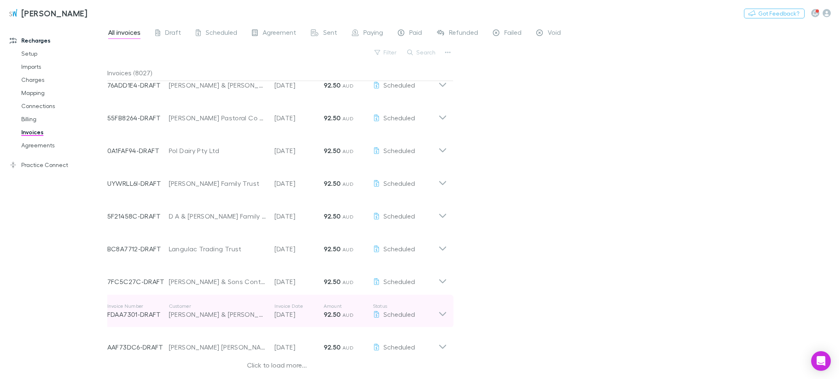
click at [334, 311] on strong "92.50" at bounding box center [332, 315] width 17 height 8
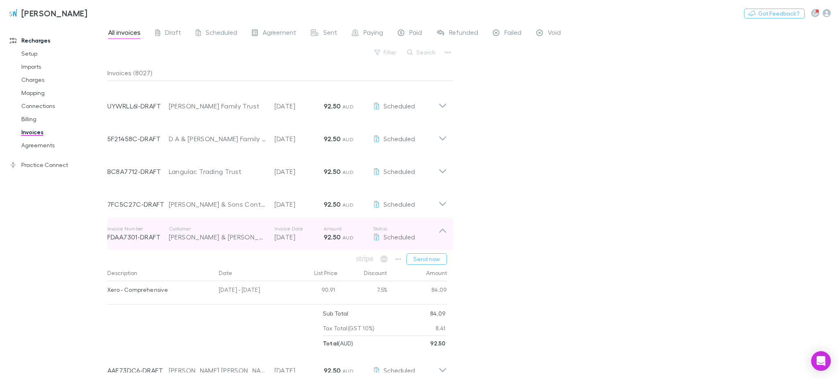
scroll to position [6709, 0]
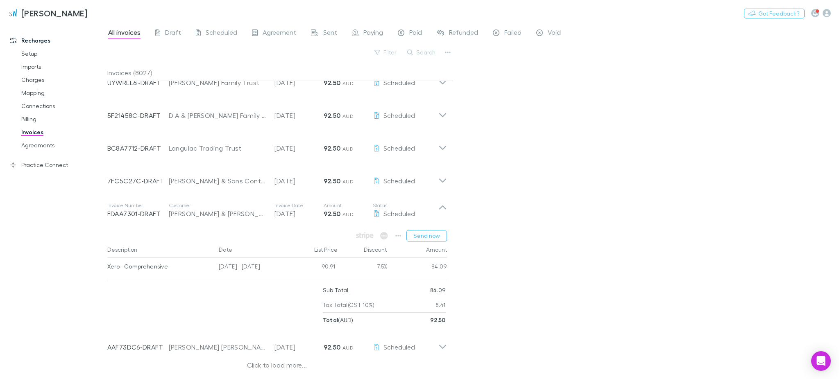
click at [295, 364] on div "Click to load more..." at bounding box center [277, 367] width 340 height 12
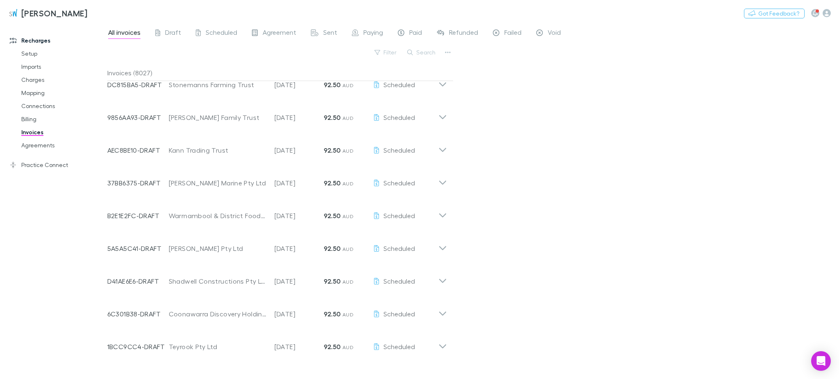
scroll to position [7692, 0]
click at [296, 365] on div "Click to load more..." at bounding box center [277, 367] width 340 height 12
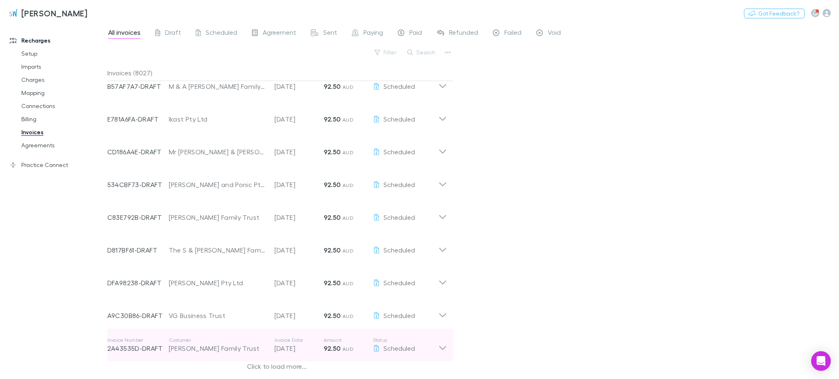
scroll to position [8675, 0]
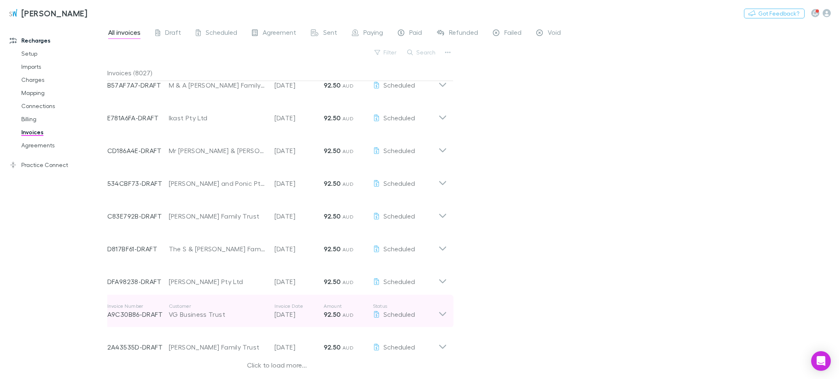
click at [299, 367] on div "Click to load more..." at bounding box center [277, 367] width 340 height 12
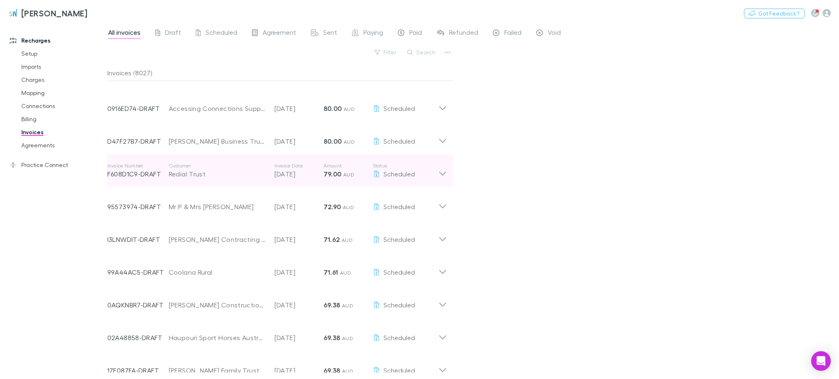
scroll to position [9385, 0]
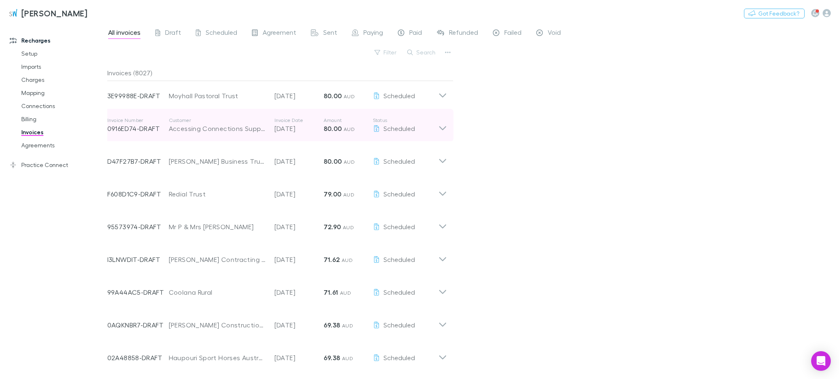
click at [342, 137] on div "Invoice Number 0916ED74-DRAFT Customer Accessing Connections Support Services P…" at bounding box center [272, 126] width 331 height 30
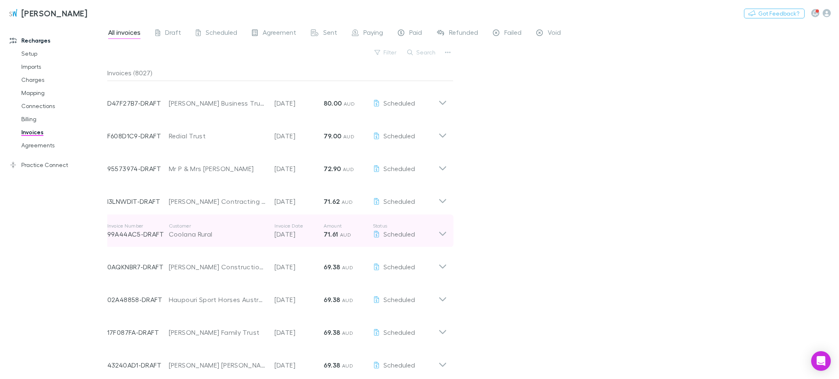
scroll to position [9549, 0]
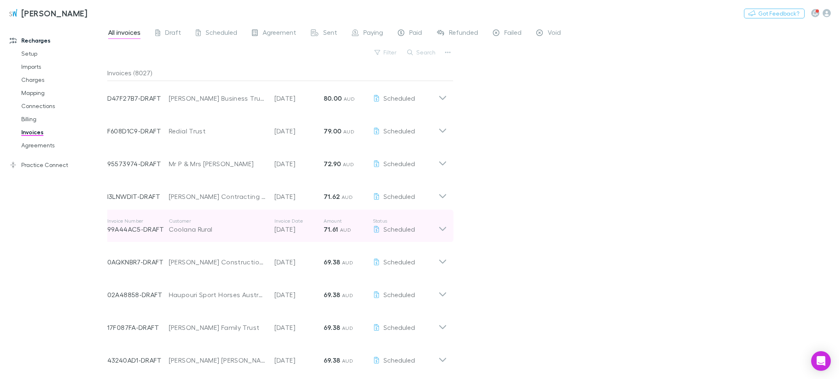
click at [310, 225] on p "Invoice Date" at bounding box center [299, 221] width 49 height 7
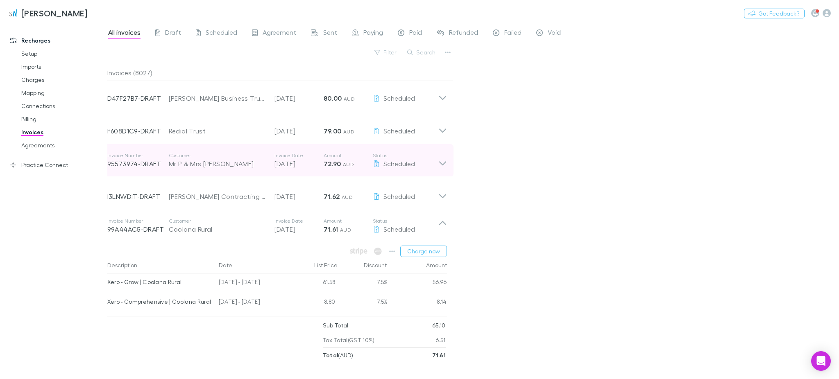
click at [309, 170] on div "Invoice Number 95573974-DRAFT Customer Mr P & Mrs [PERSON_NAME] Invoice Date [D…" at bounding box center [272, 161] width 331 height 30
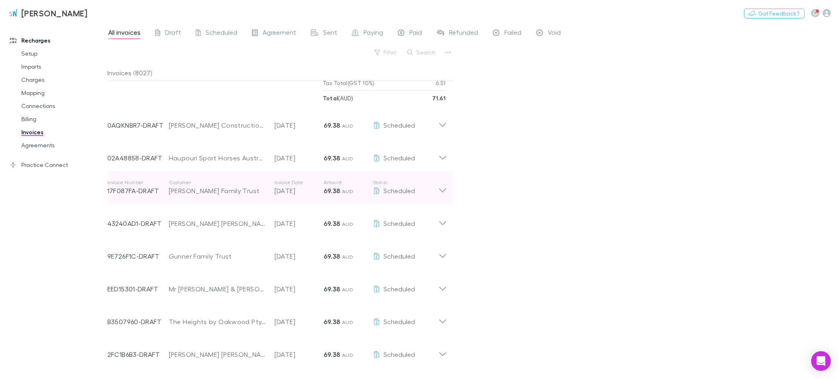
scroll to position [9981, 0]
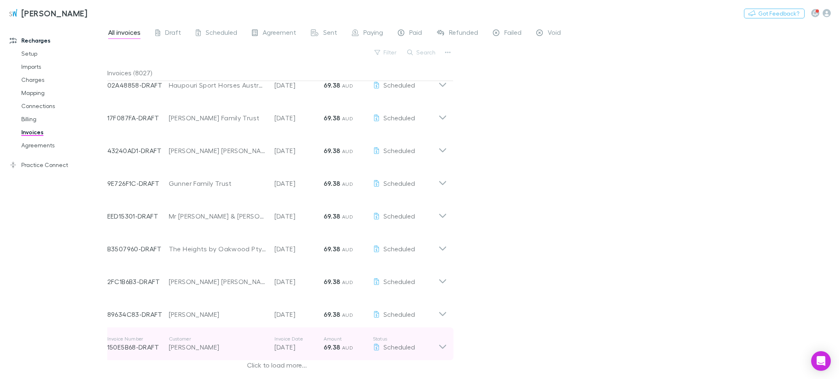
click at [286, 345] on p "[DATE]" at bounding box center [299, 348] width 49 height 10
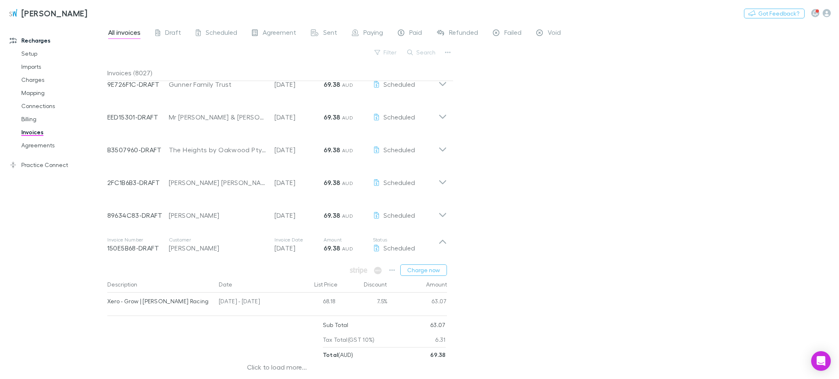
scroll to position [10082, 0]
click at [265, 367] on div "Click to load more..." at bounding box center [277, 367] width 340 height 12
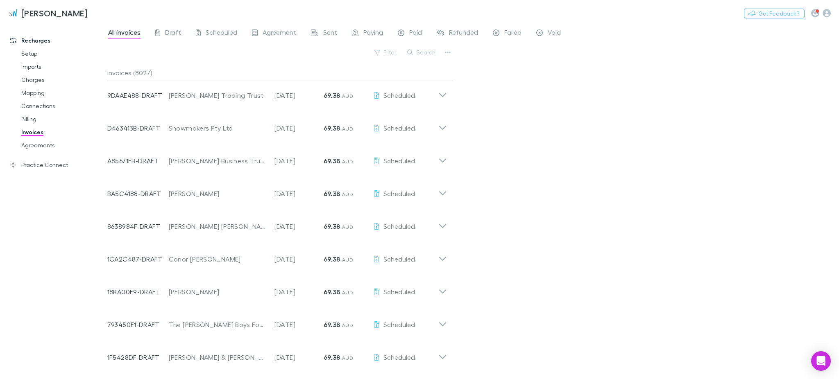
scroll to position [11065, 0]
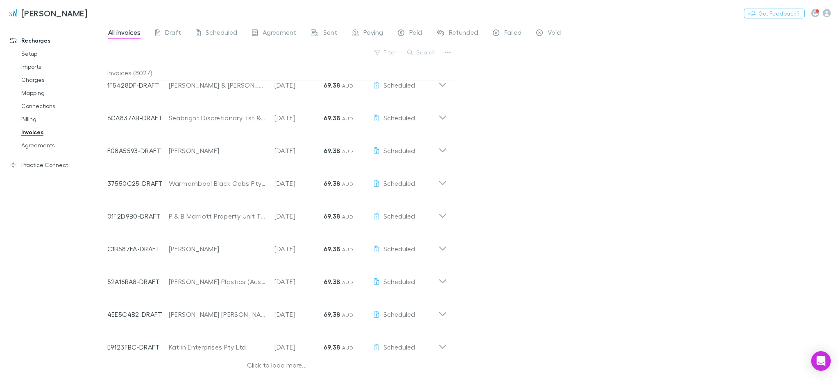
click at [267, 369] on div "Click to load more..." at bounding box center [277, 367] width 340 height 12
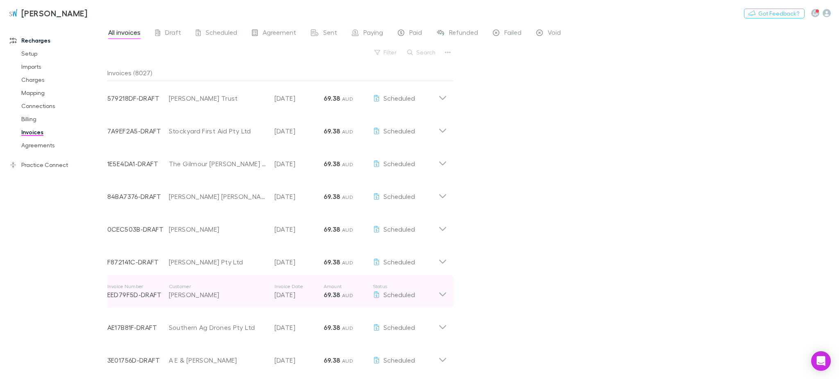
scroll to position [12049, 0]
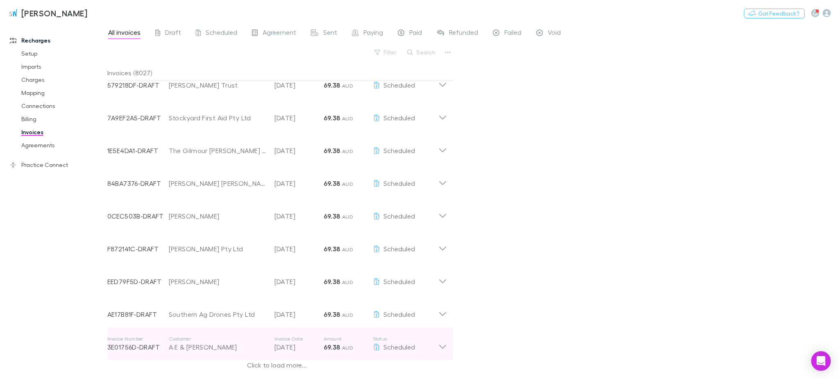
click at [325, 344] on strong "69.38" at bounding box center [332, 347] width 17 height 8
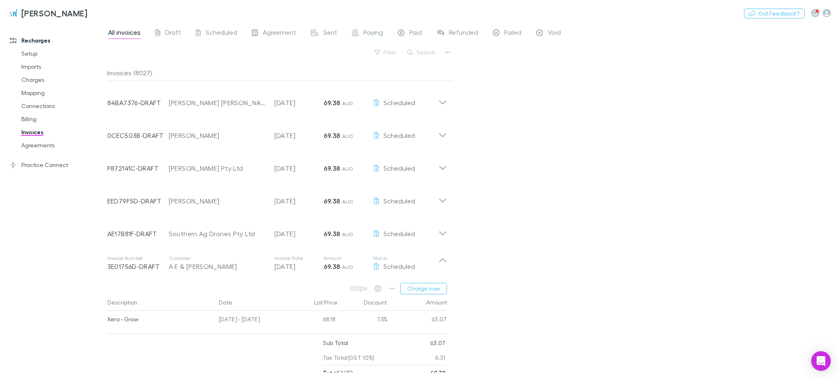
scroll to position [12150, 0]
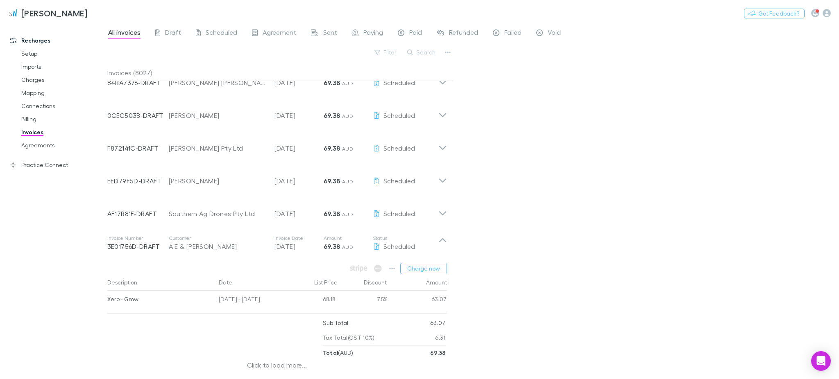
click at [292, 366] on div "Click to load more..." at bounding box center [277, 367] width 340 height 12
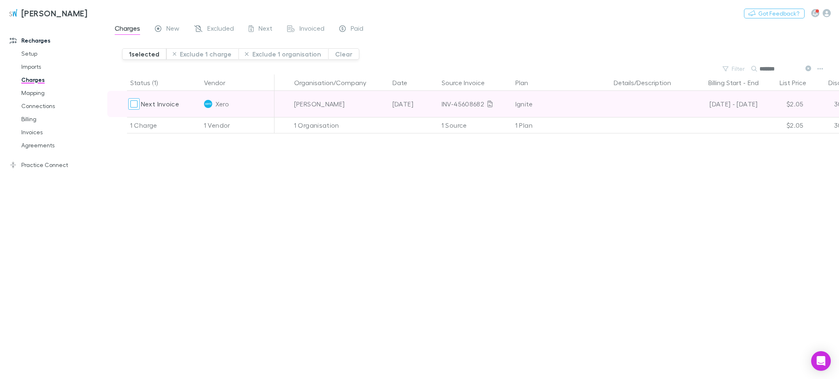
type input "*******"
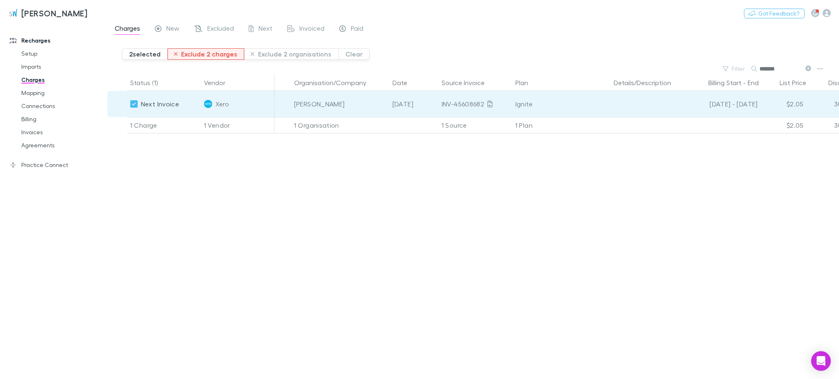
click at [204, 50] on button "Exclude 2 charges" at bounding box center [206, 53] width 77 height 11
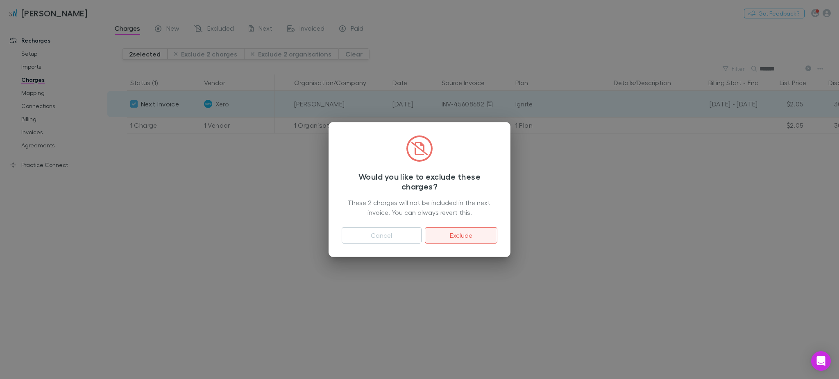
click at [462, 235] on button "Exclude" at bounding box center [461, 235] width 73 height 16
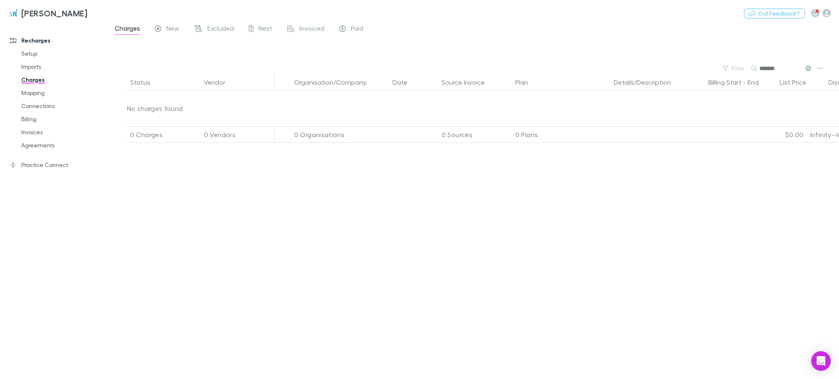
click at [133, 186] on div "Status Vendor Organisation/Company Date Source Invoice Plan Details/Description…" at bounding box center [473, 226] width 732 height 305
click at [32, 130] on link "Invoices" at bounding box center [63, 132] width 101 height 13
